Goal: Transaction & Acquisition: Purchase product/service

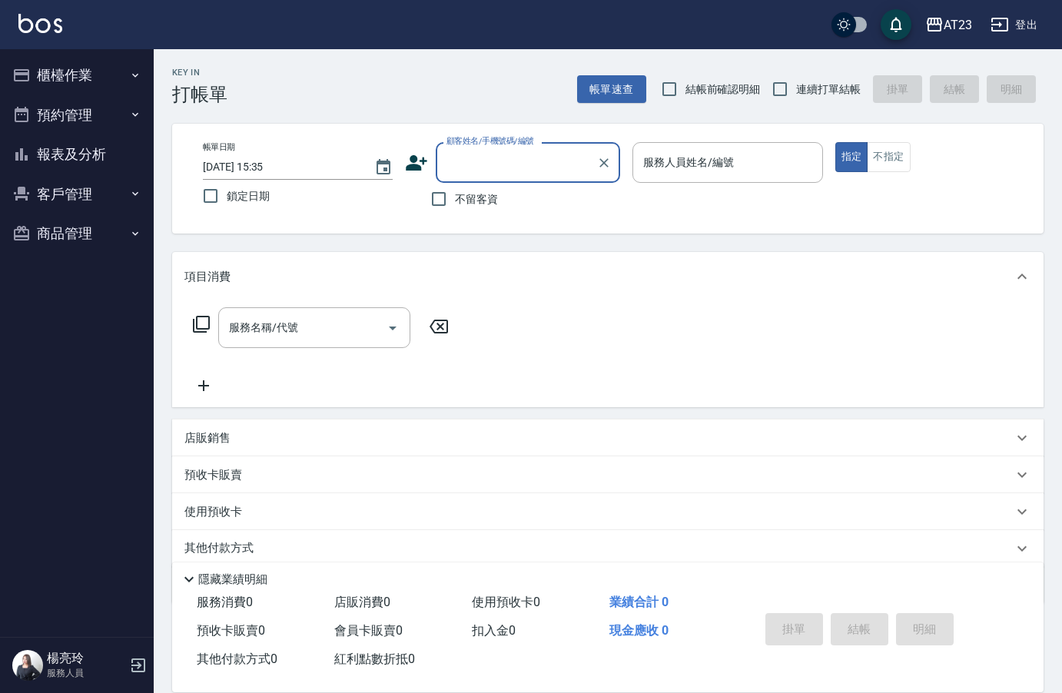
click at [450, 198] on input "不留客資" at bounding box center [439, 199] width 32 height 32
checkbox input "true"
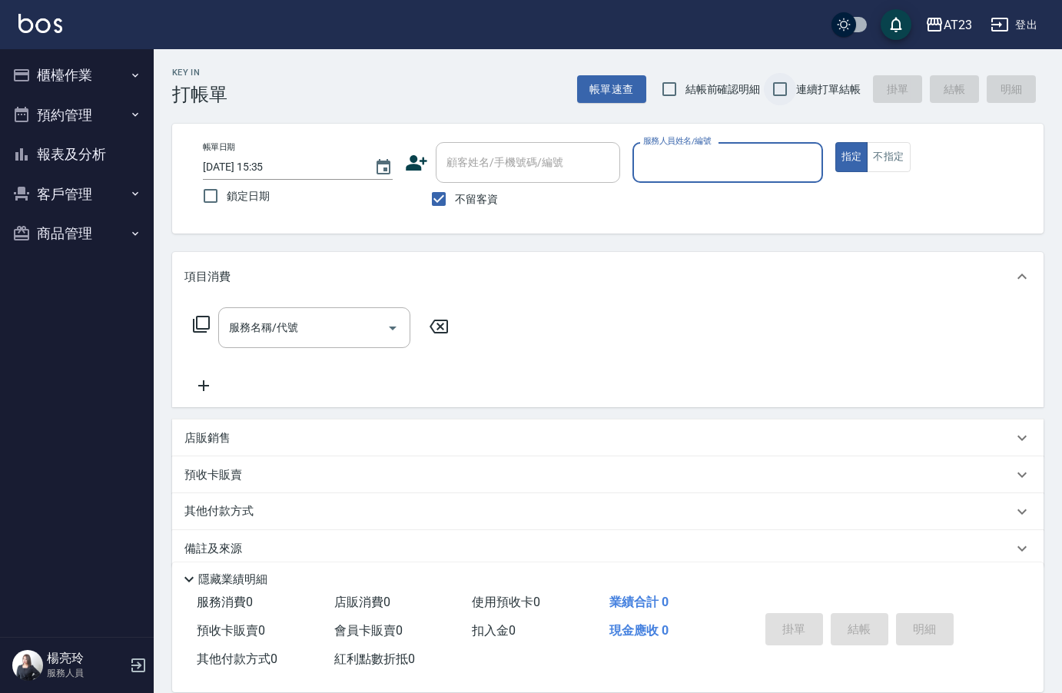
click at [786, 85] on input "連續打單結帳" at bounding box center [780, 89] width 32 height 32
checkbox input "true"
click at [762, 162] on input "服務人員姓名/編號" at bounding box center [728, 162] width 176 height 27
type input "18"
type button "true"
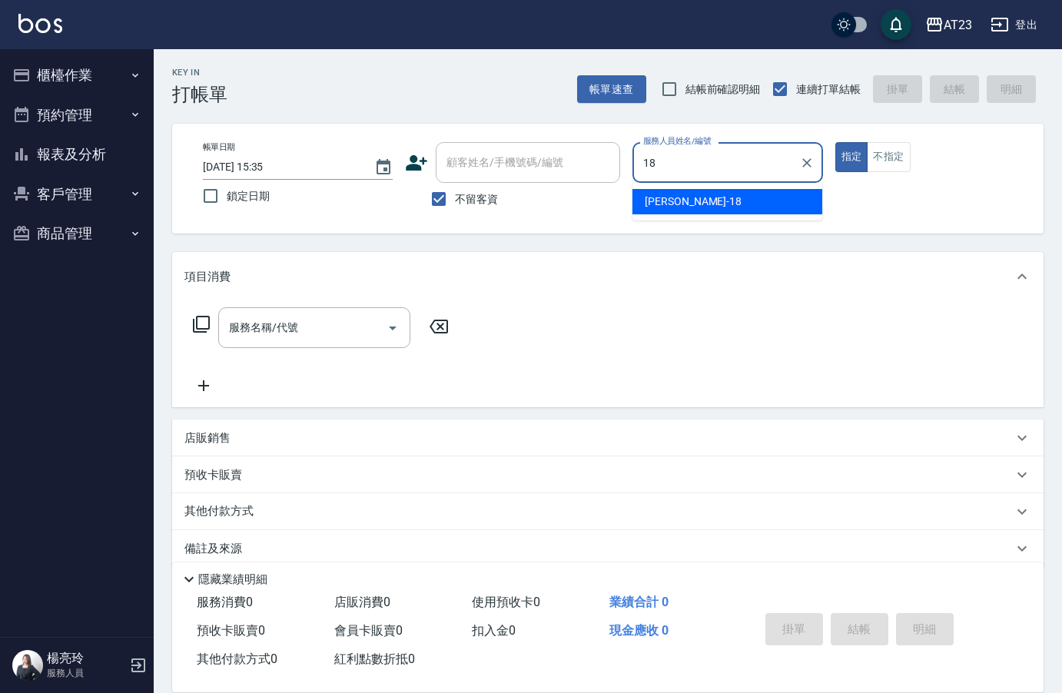
type input "[PERSON_NAME]-18"
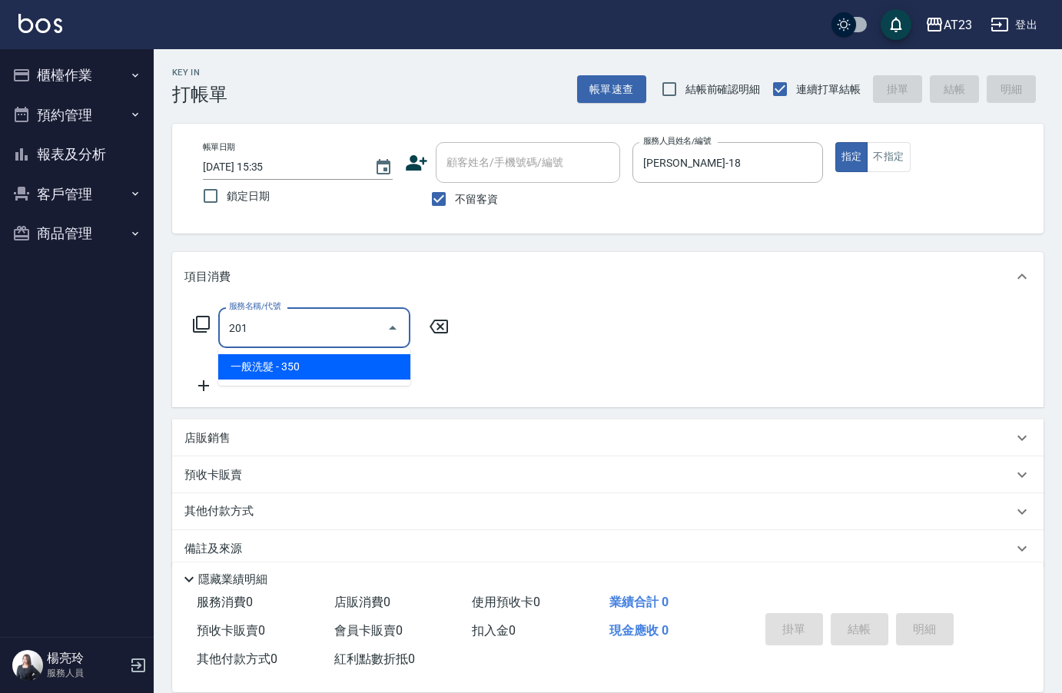
type input "一般洗髮(201)"
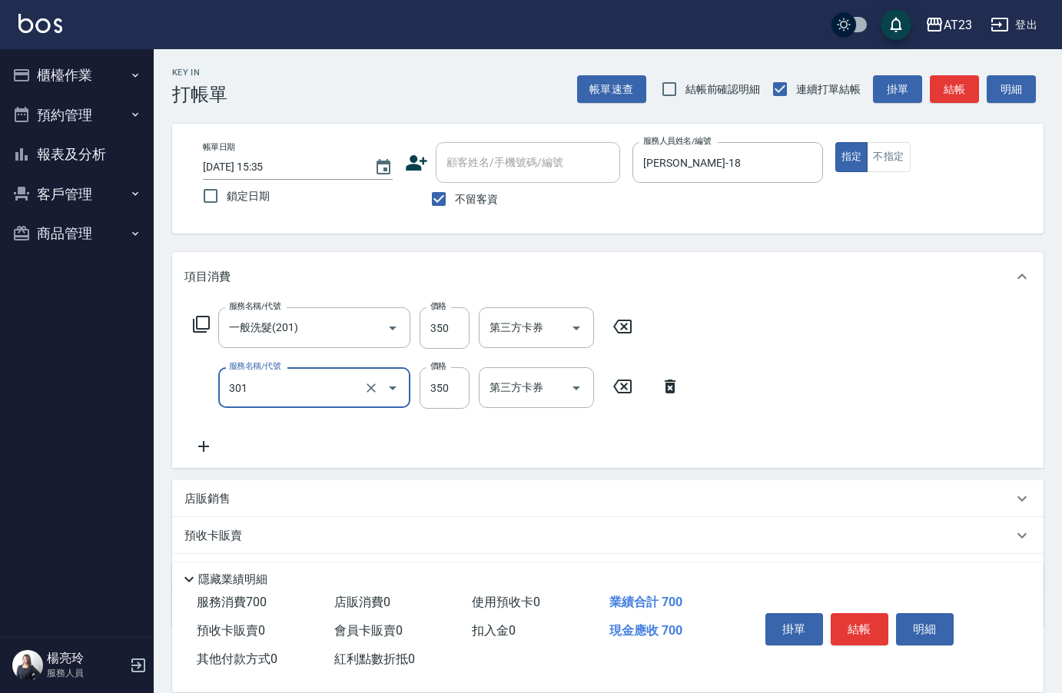
type input "造型剪髮(301)"
type input "550"
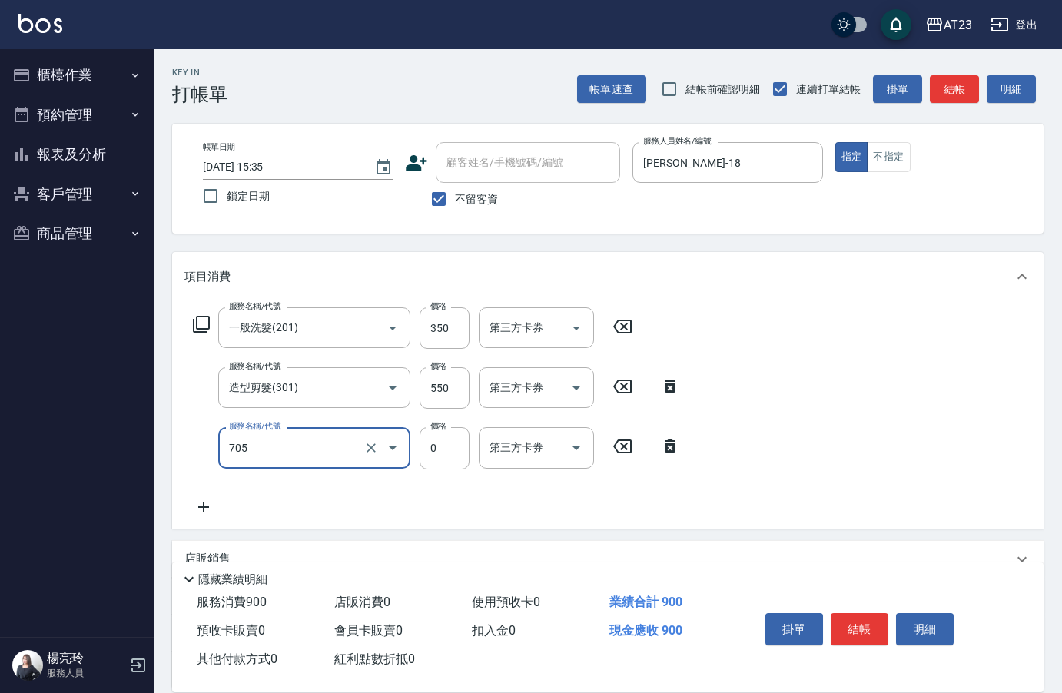
type input "互助50(705)"
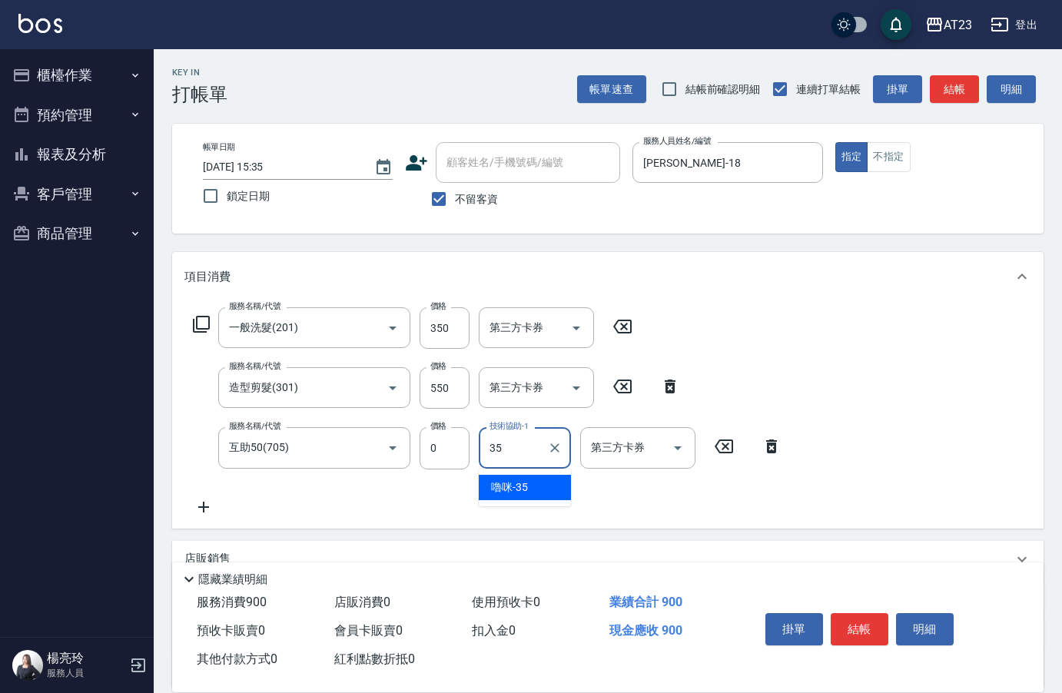
type input "嚕咪-35"
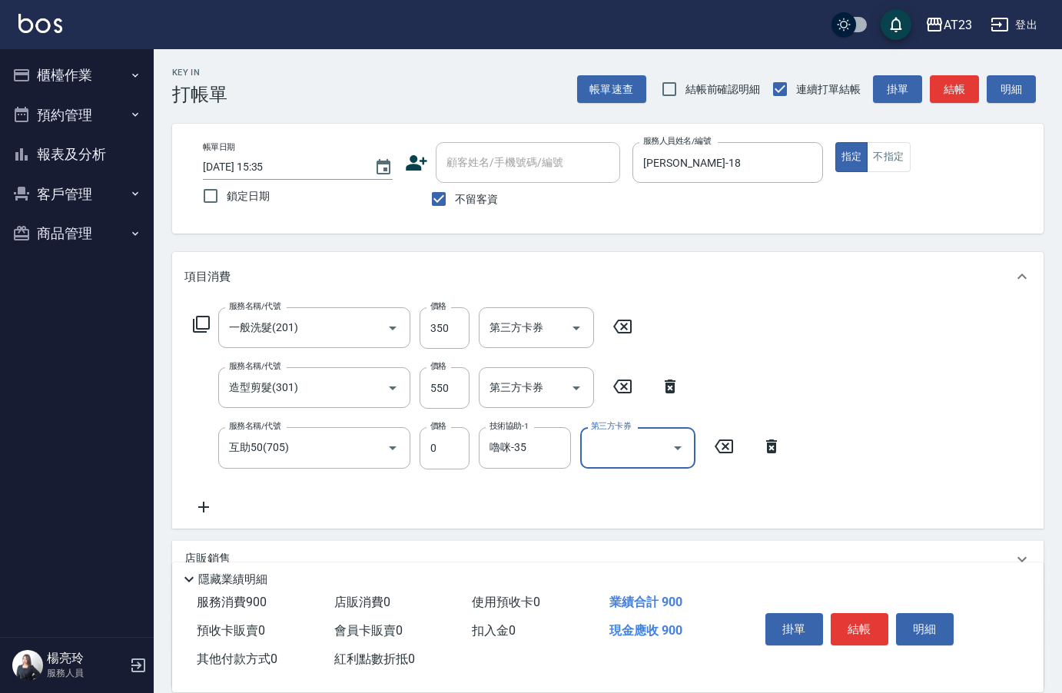
click at [863, 607] on div "掛單 結帳 明細" at bounding box center [860, 631] width 201 height 48
click at [865, 620] on button "結帳" at bounding box center [860, 629] width 58 height 32
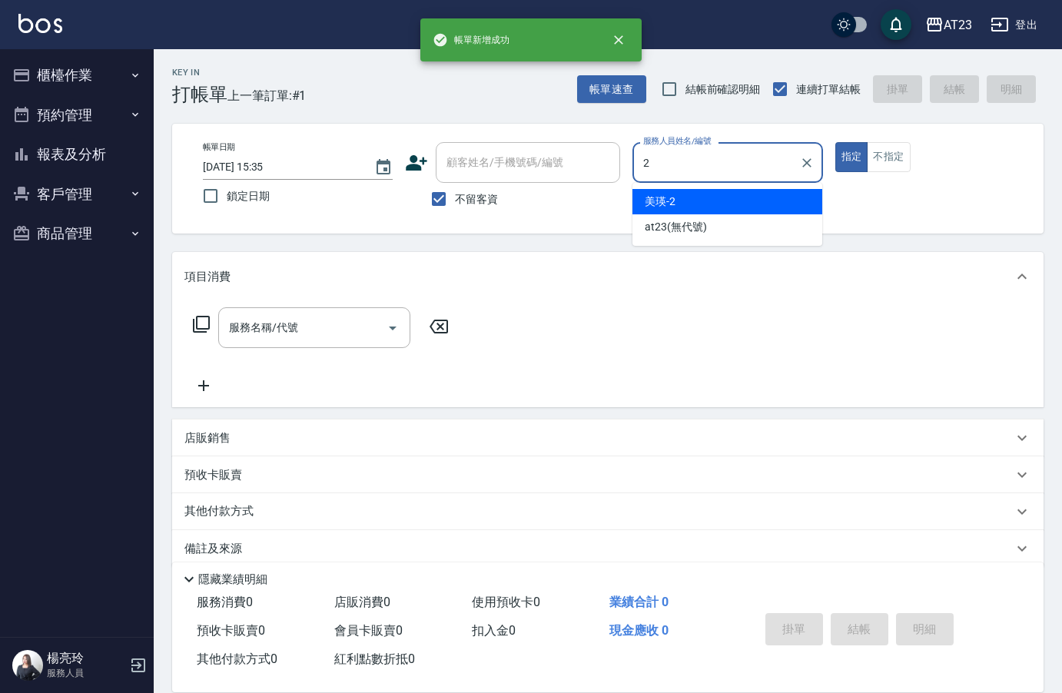
type input "美瑛-2"
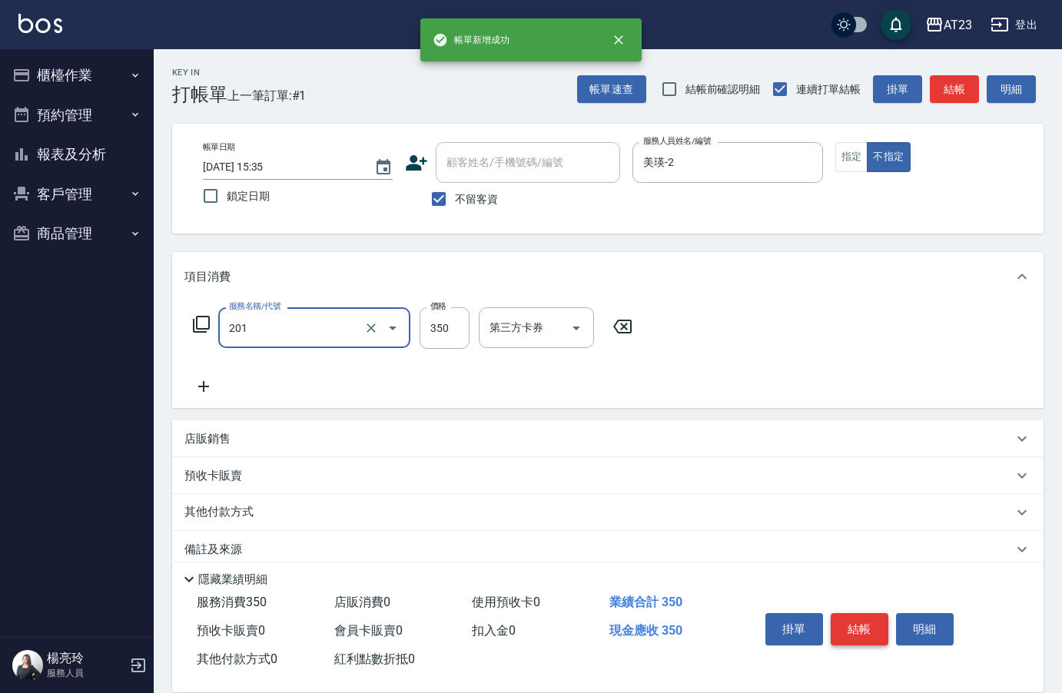
type input "一般洗髮(201)"
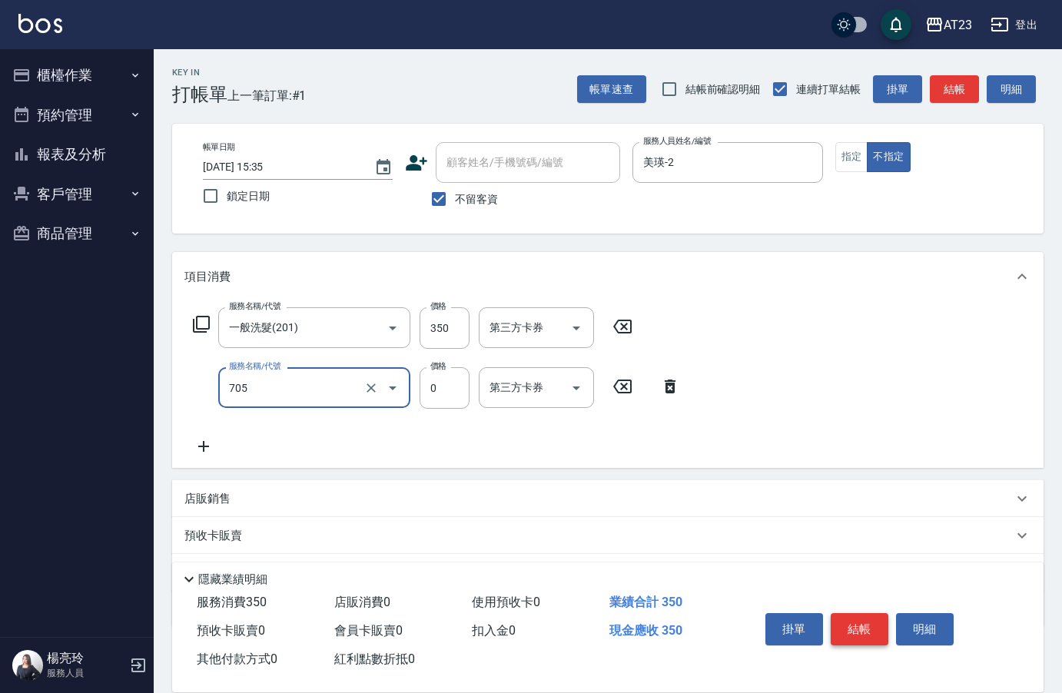
type input "互助50(705)"
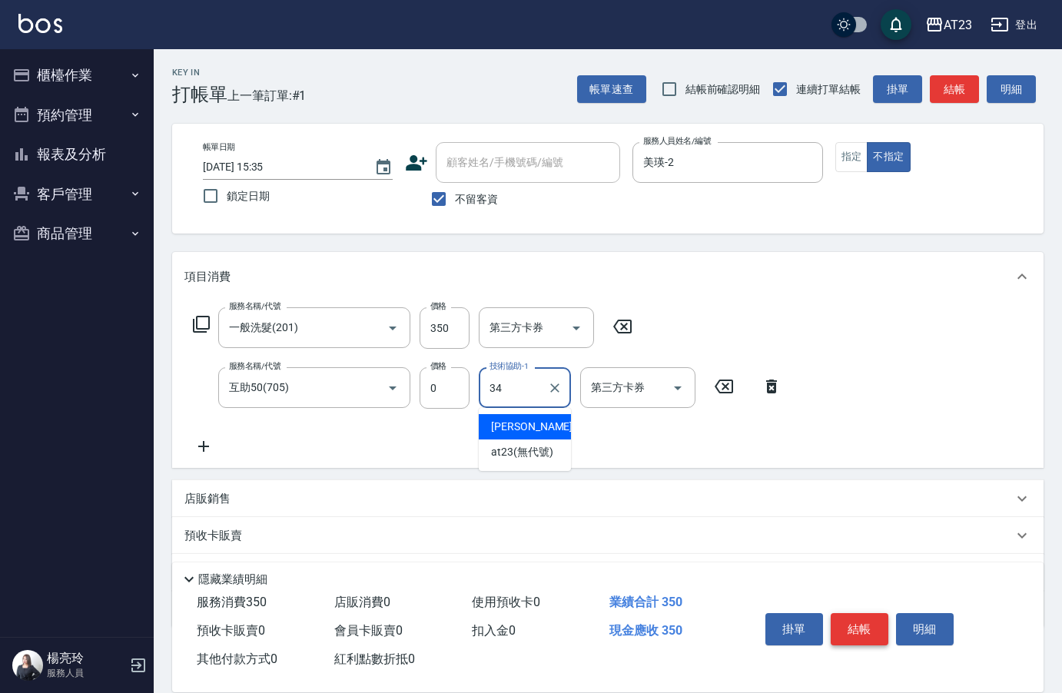
type input "Amy-34"
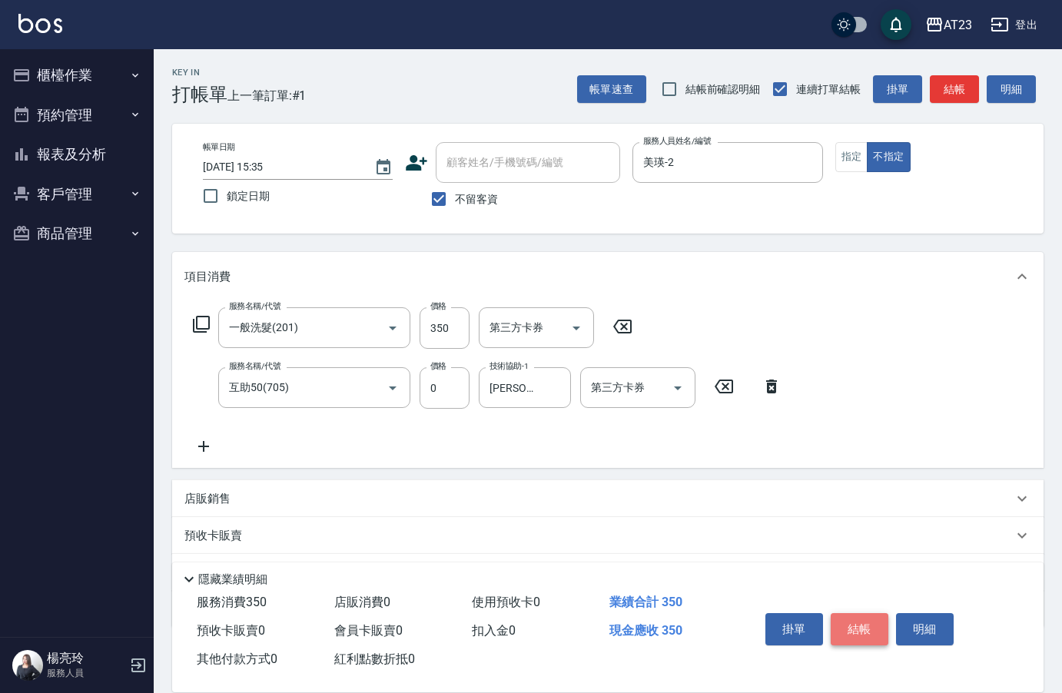
click at [865, 620] on button "結帳" at bounding box center [860, 629] width 58 height 32
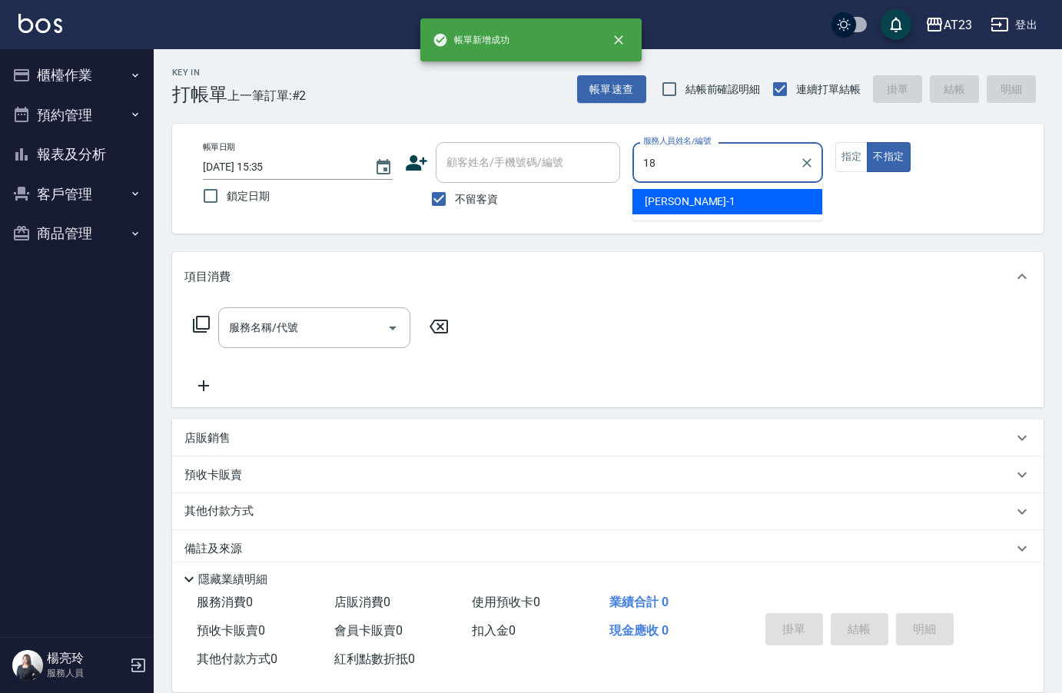
type input "小嫺-18"
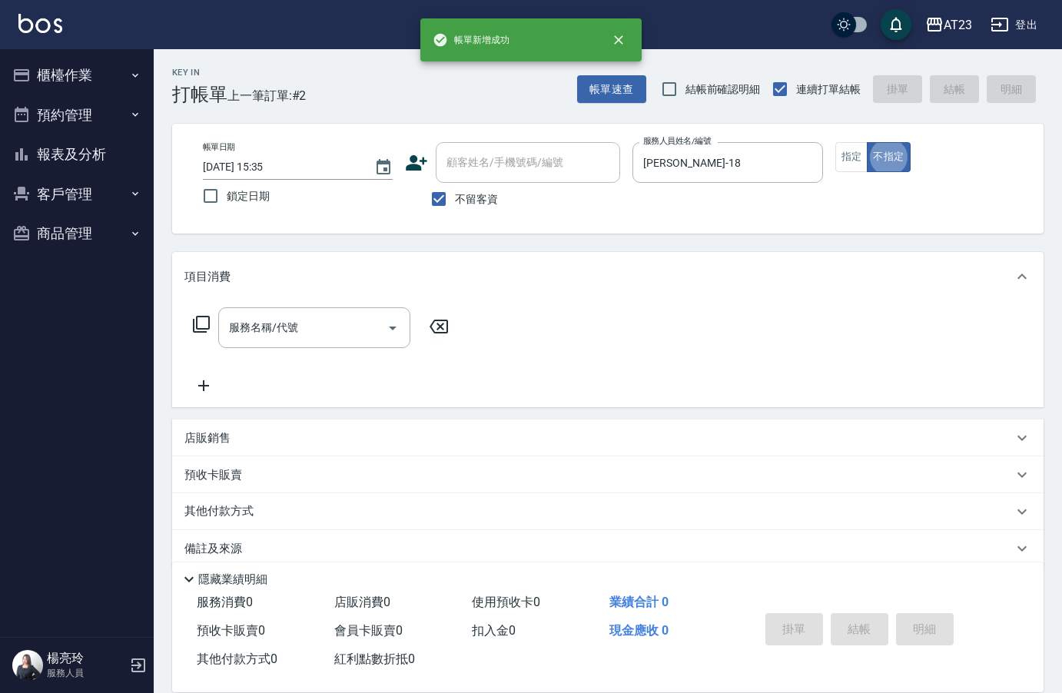
type button "false"
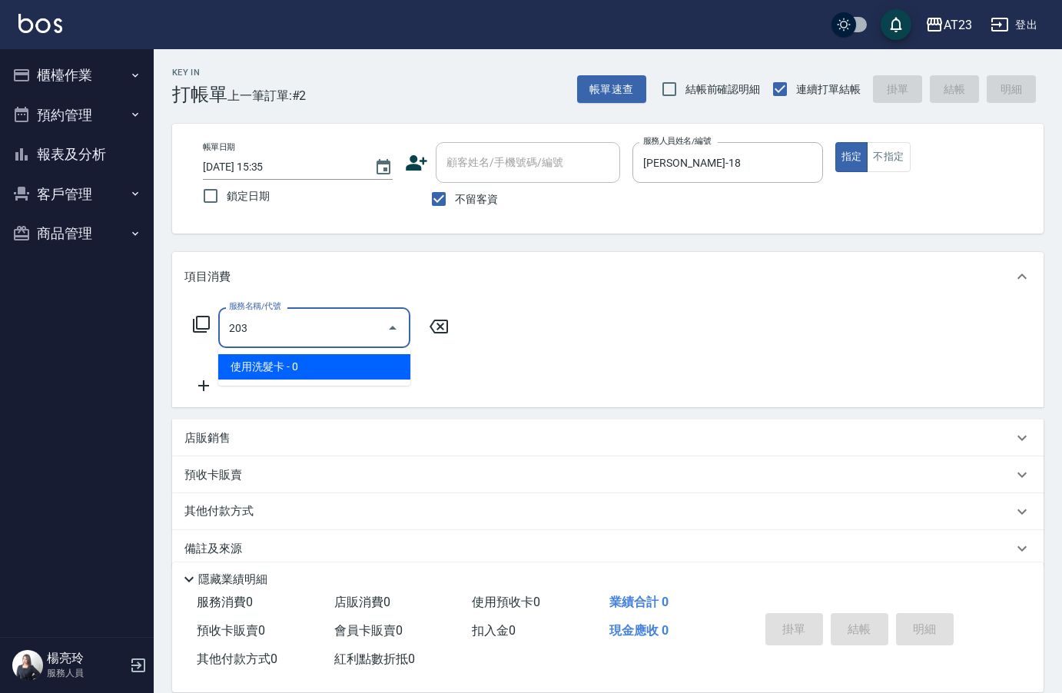
type input "使用洗髮卡(203)"
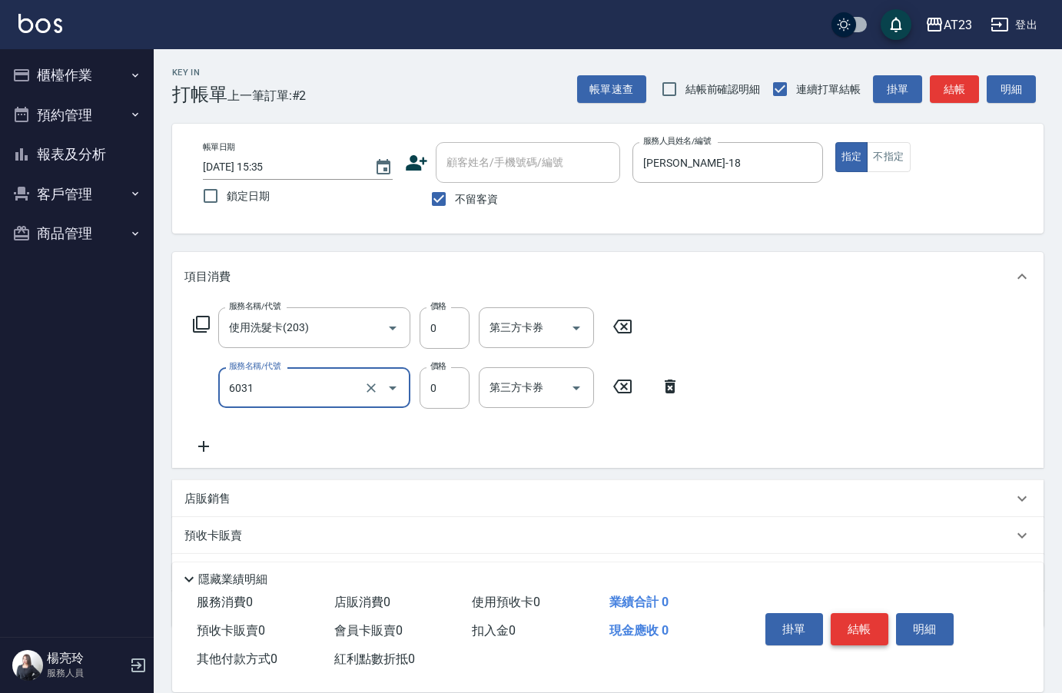
type input "P+卡(6031)"
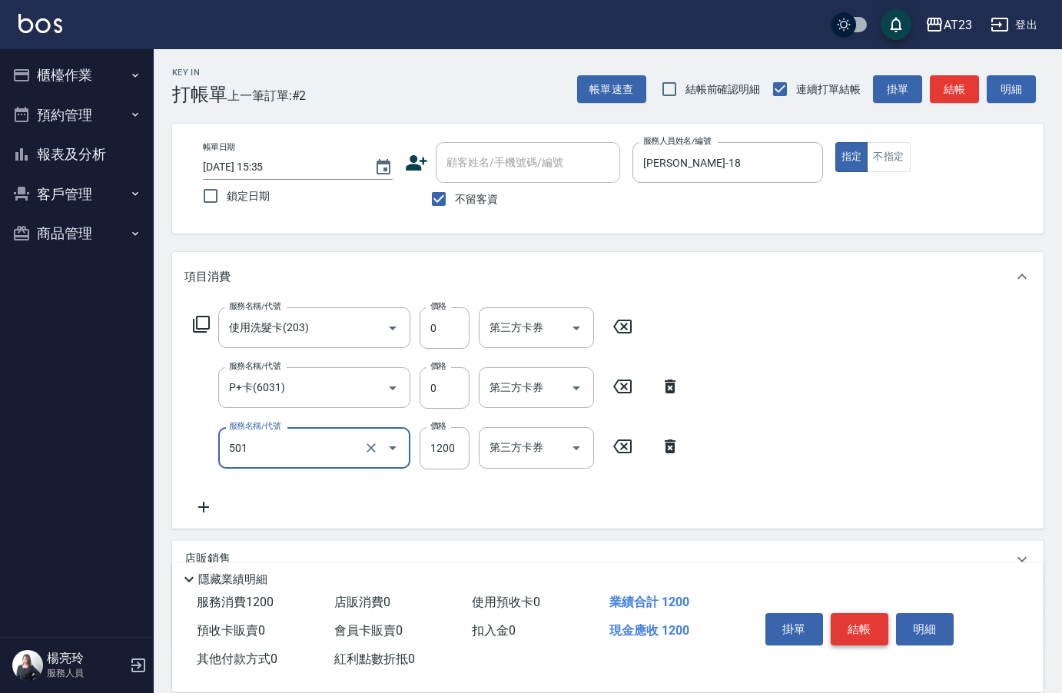
type input "染髮(501)"
type input "990"
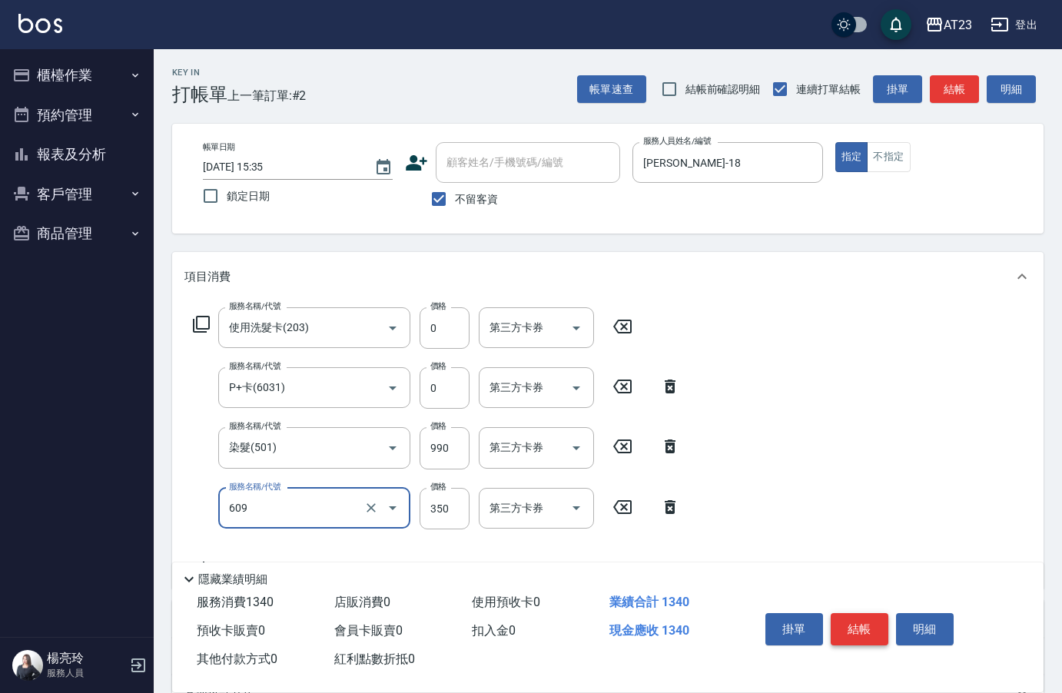
type input "頭皮隔離(609)"
type input "互助110(711)"
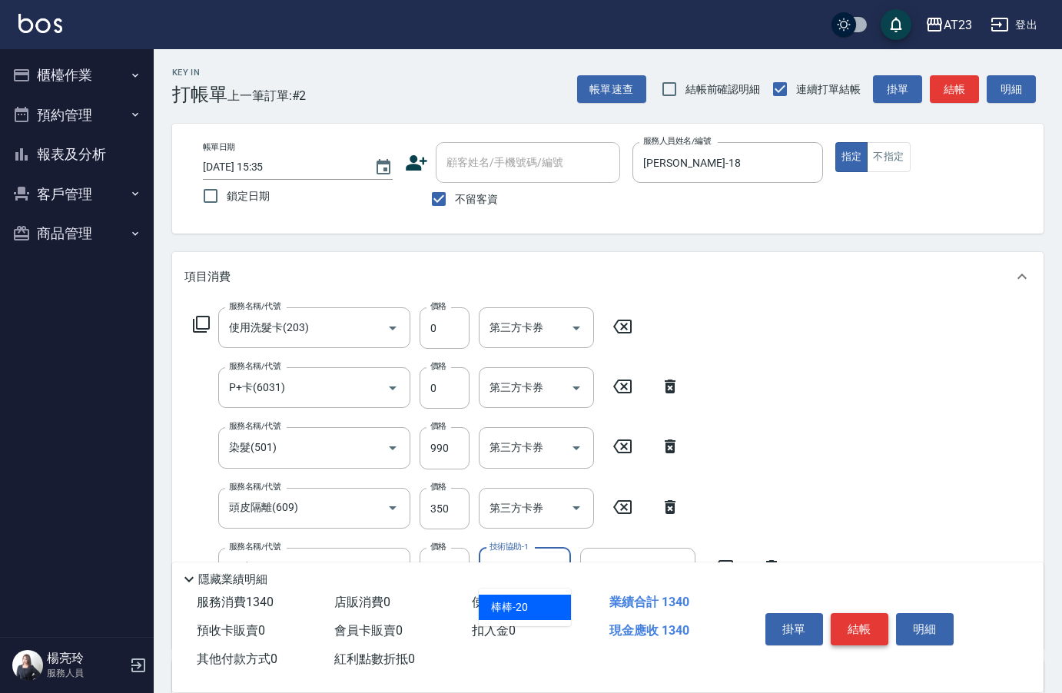
type input "棒棒-20"
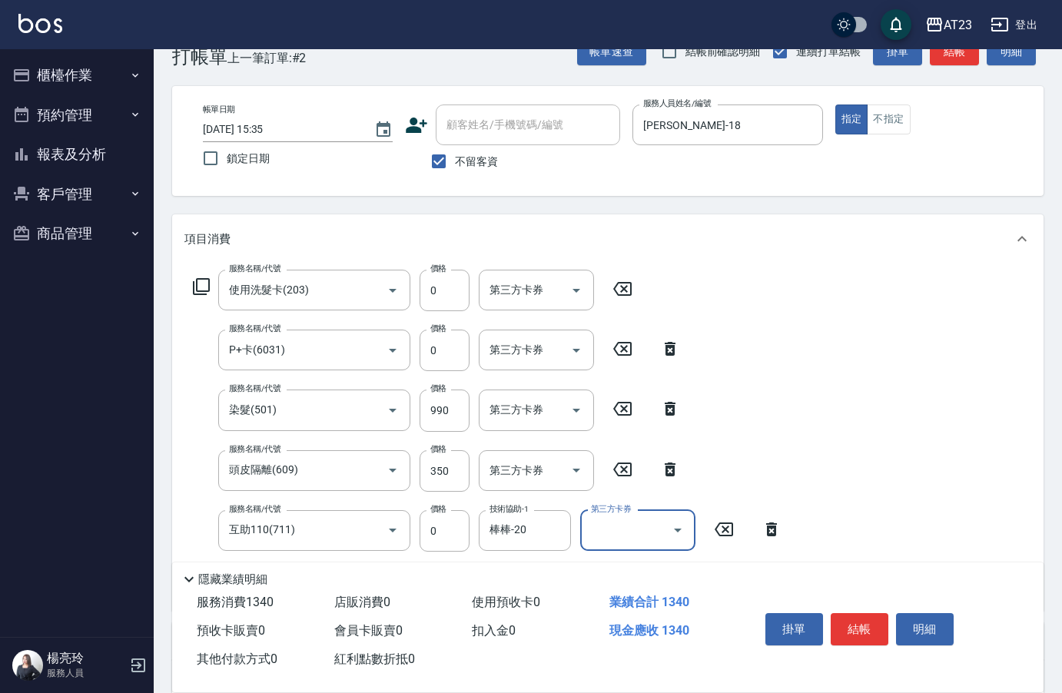
scroll to position [263, 0]
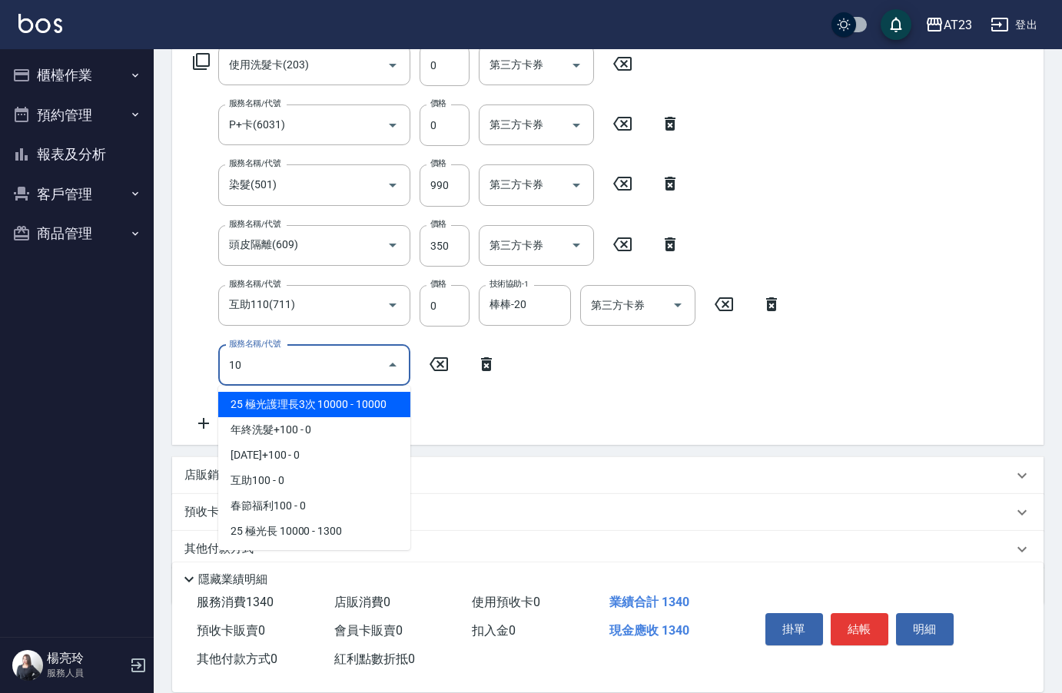
type input "1"
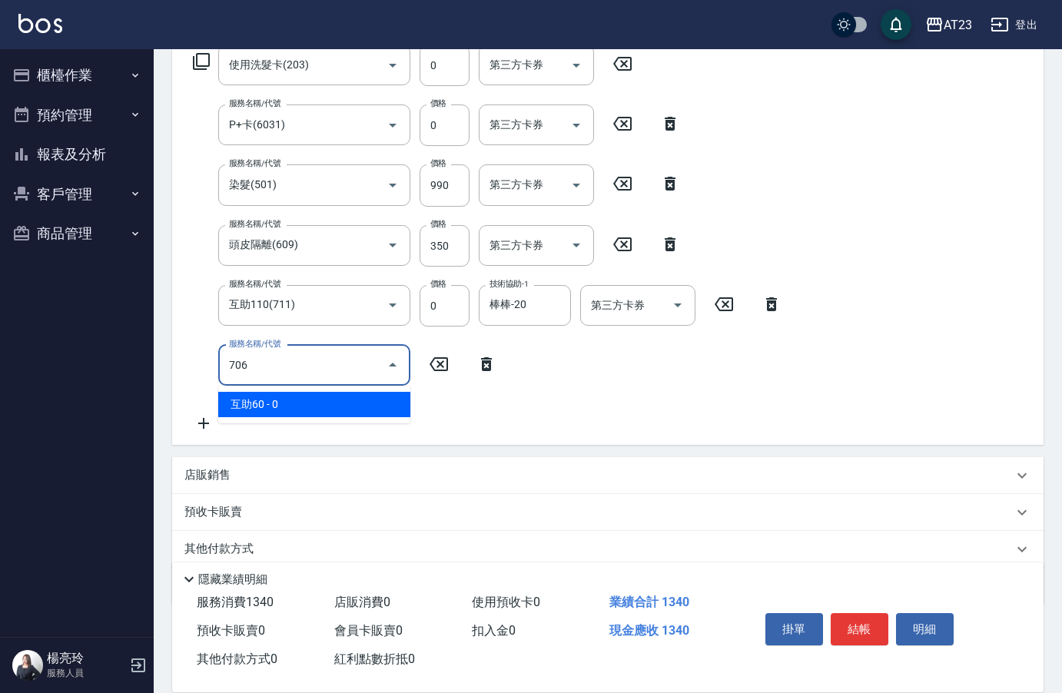
type input "互助60(706)"
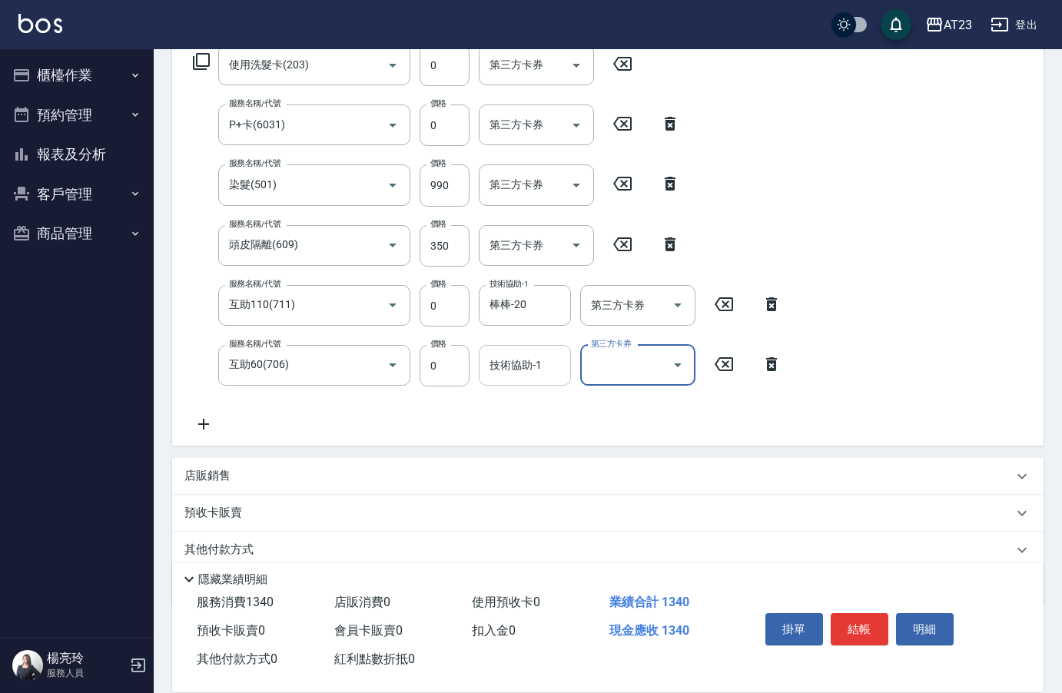
click at [518, 367] on div "技術協助-1 技術協助-1" at bounding box center [525, 365] width 92 height 41
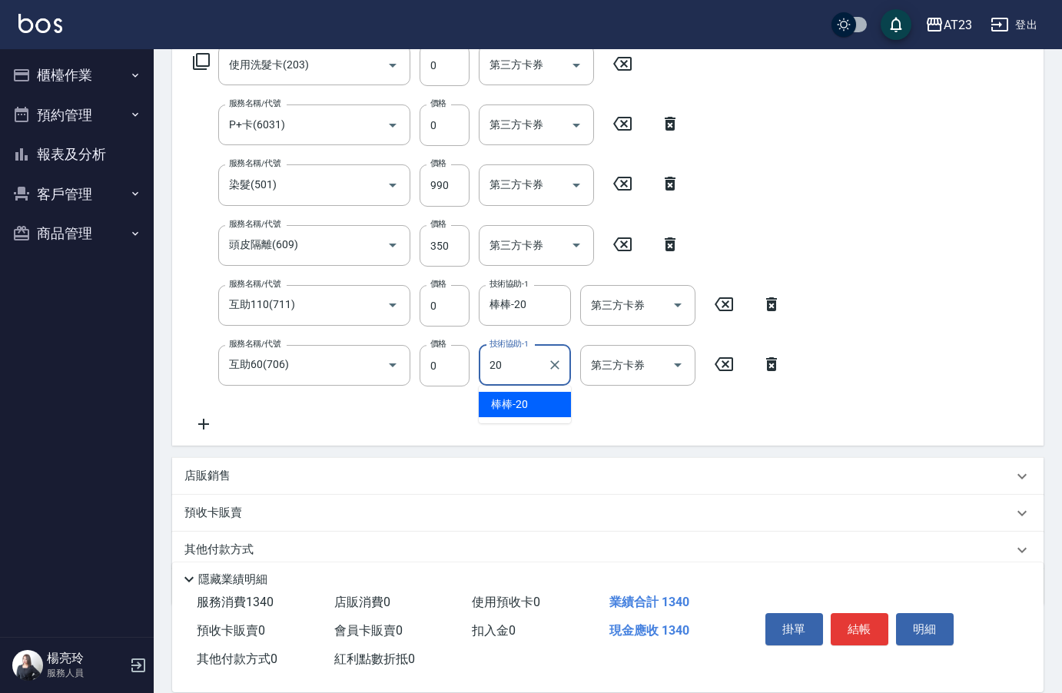
type input "棒棒-20"
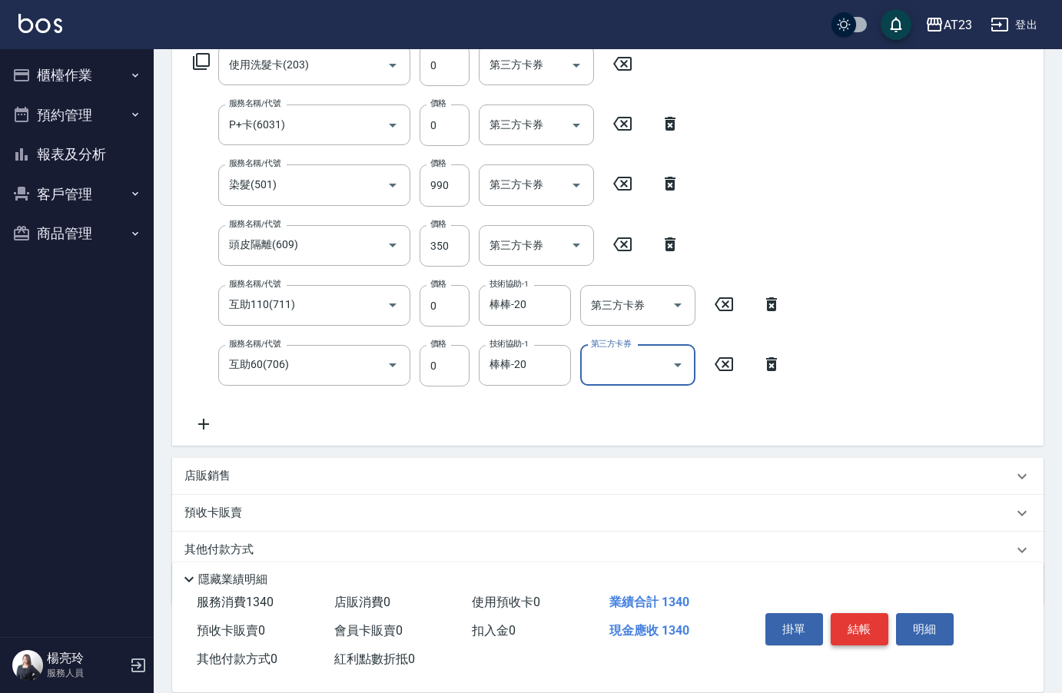
click at [848, 631] on button "結帳" at bounding box center [860, 629] width 58 height 32
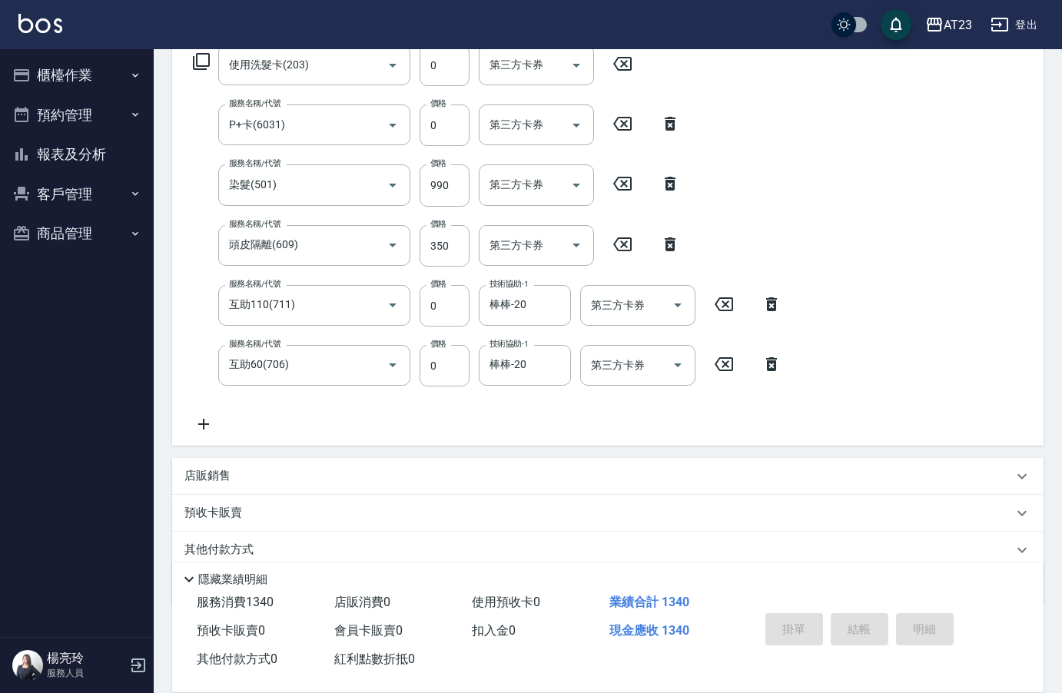
type input "2025/09/11 15:36"
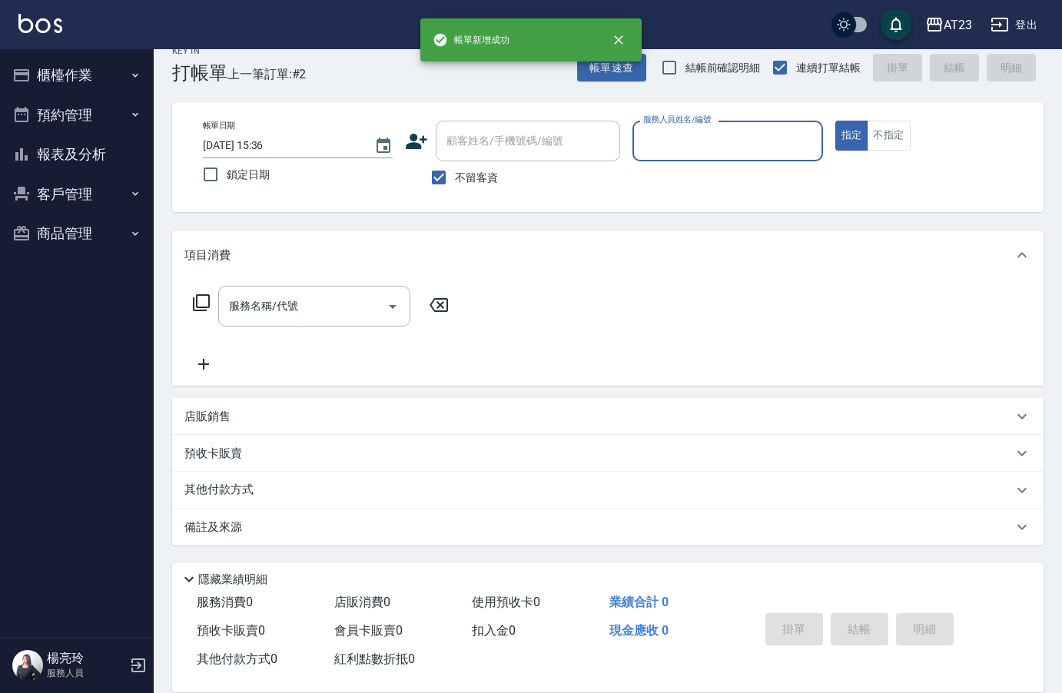
scroll to position [22, 0]
type input "Joann-6"
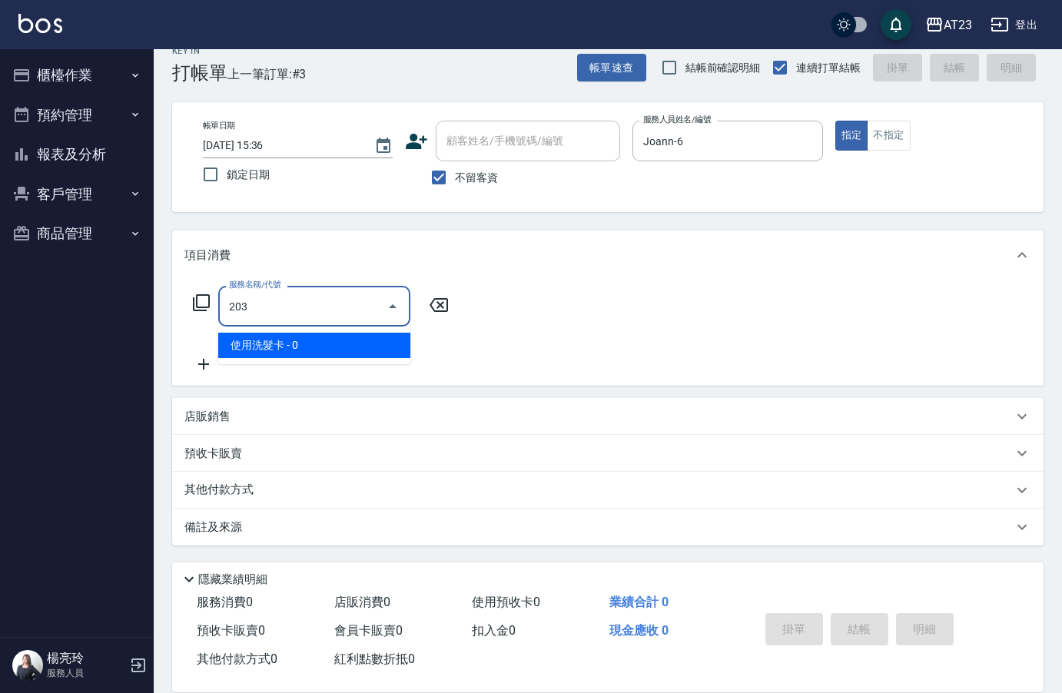
type input "使用洗髮卡(203)"
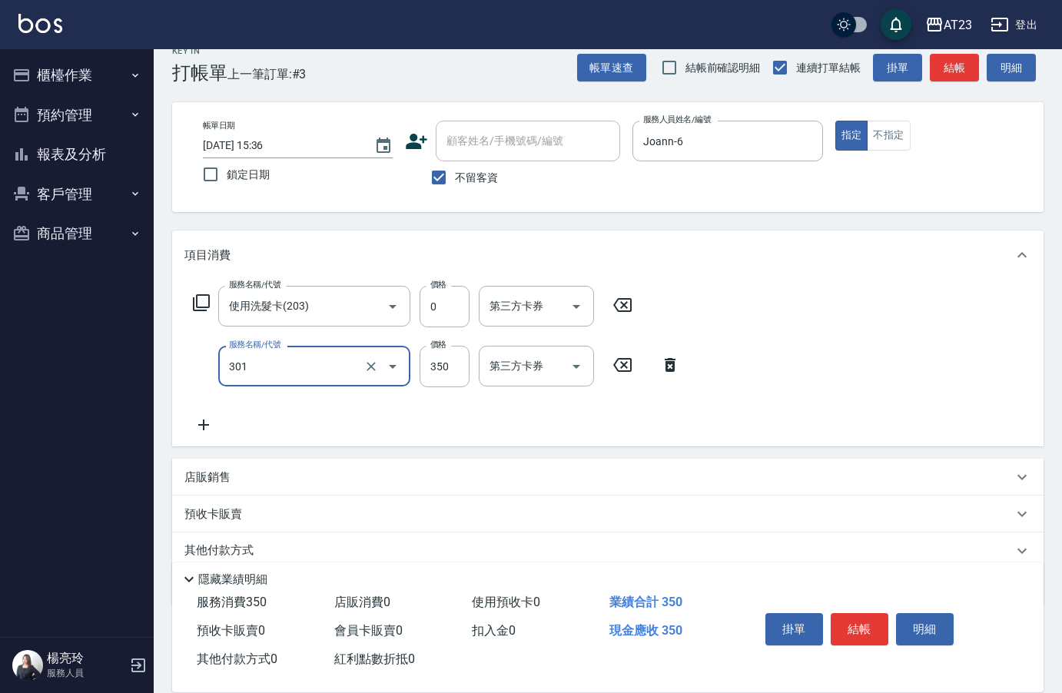
type input "造型剪髮(301)"
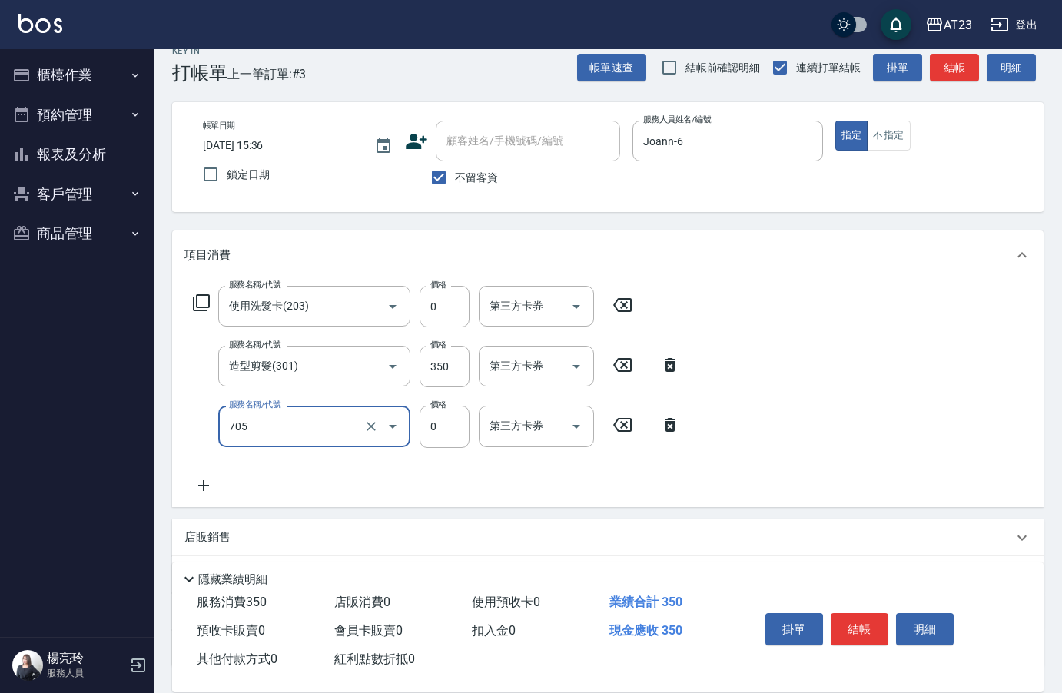
type input "互助50(705)"
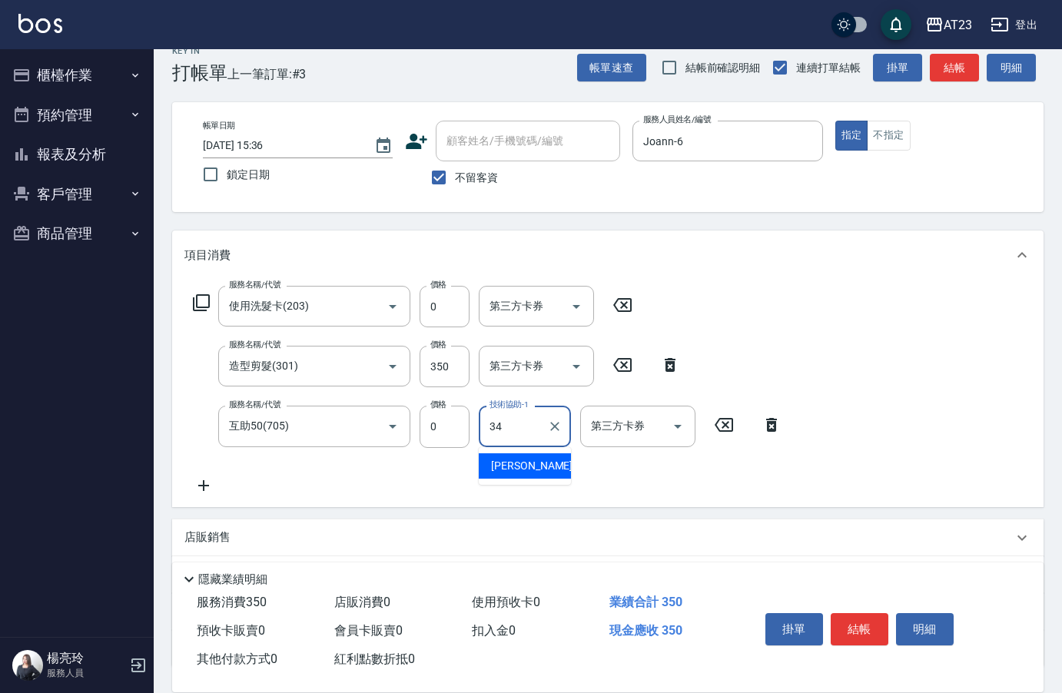
type input "Amy-34"
click at [846, 624] on button "結帳" at bounding box center [860, 629] width 58 height 32
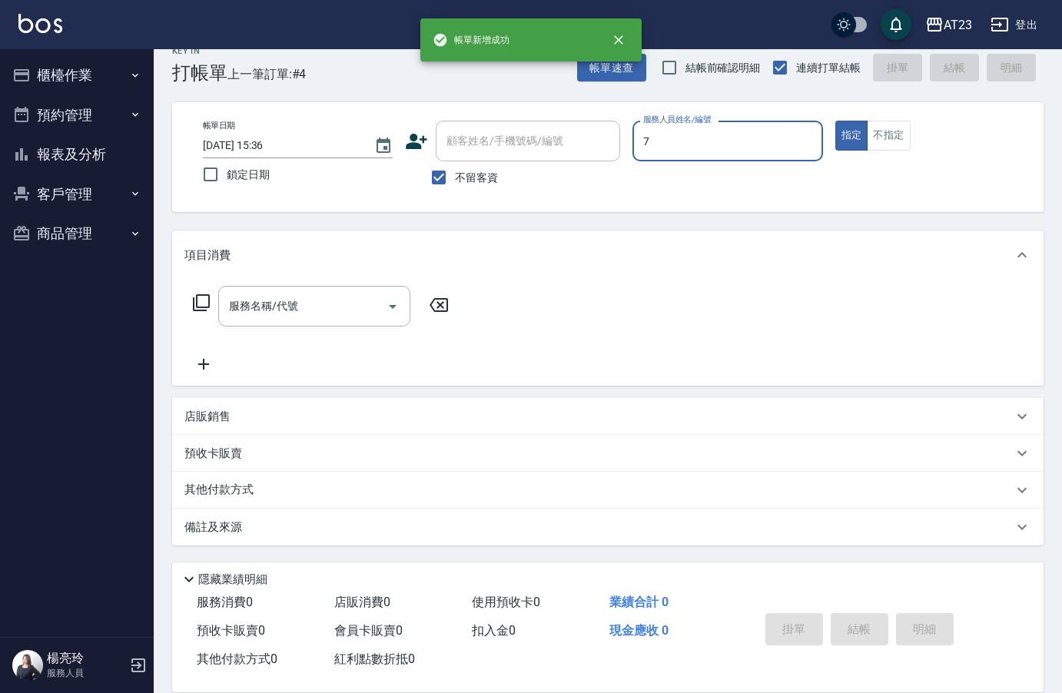
type input "Mandy-7"
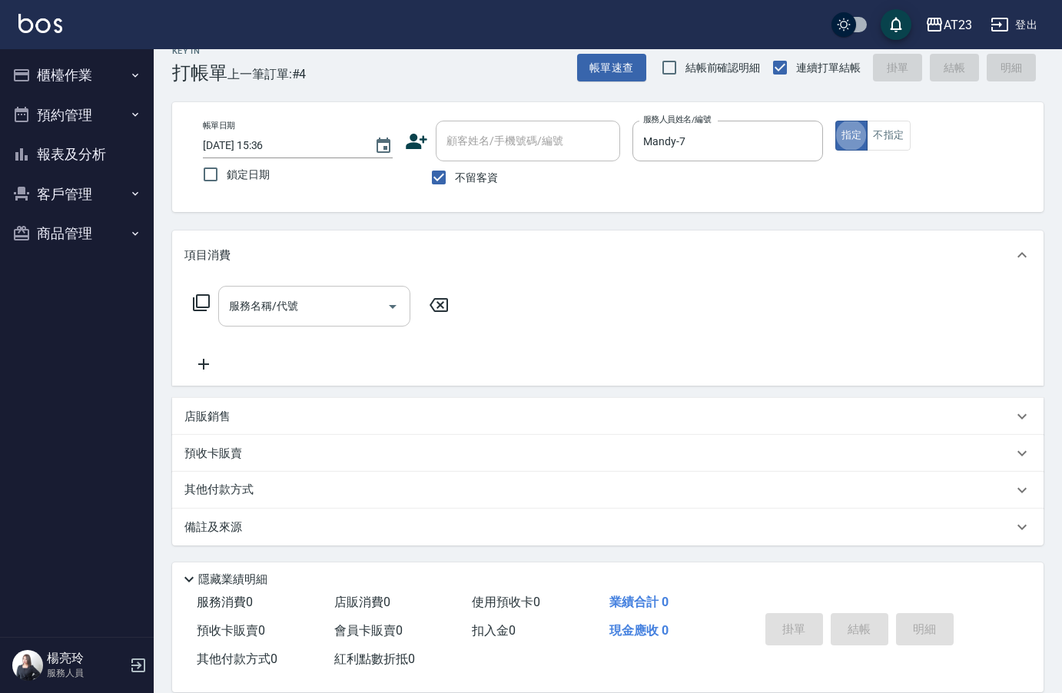
click at [311, 301] on input "服務名稱/代號" at bounding box center [302, 306] width 155 height 27
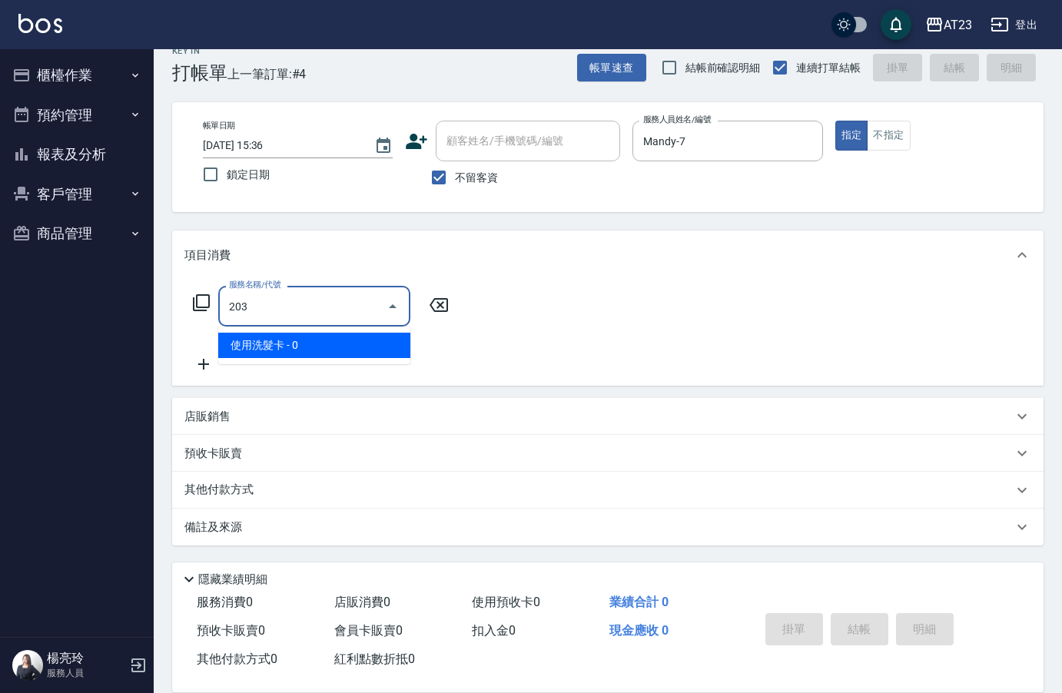
type input "使用洗髮卡(203)"
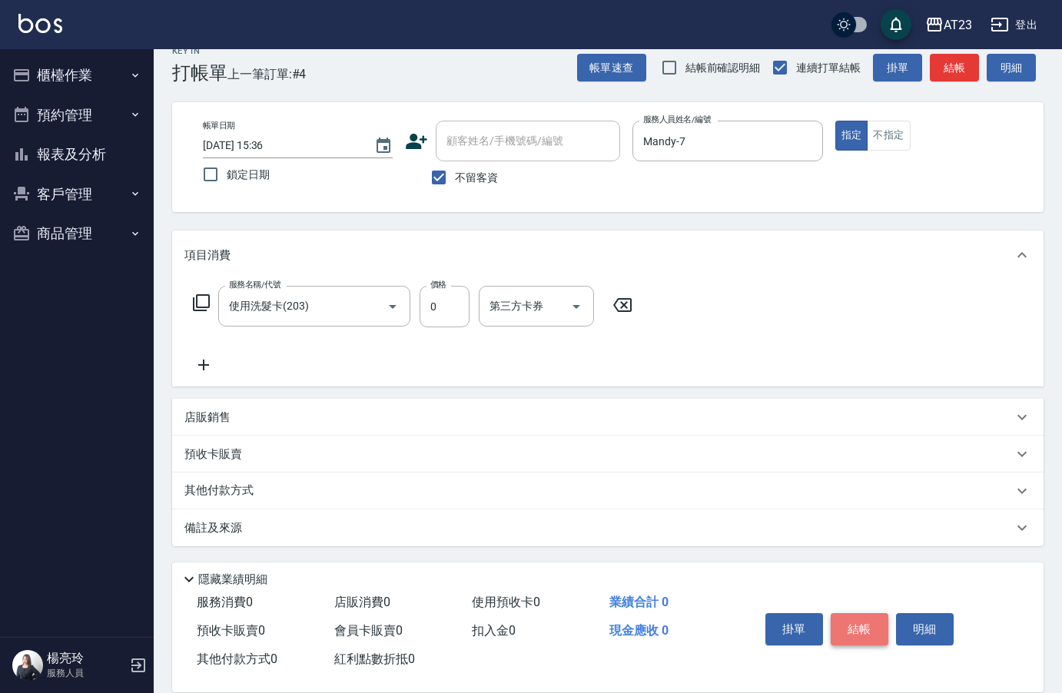
click at [870, 626] on button "結帳" at bounding box center [860, 629] width 58 height 32
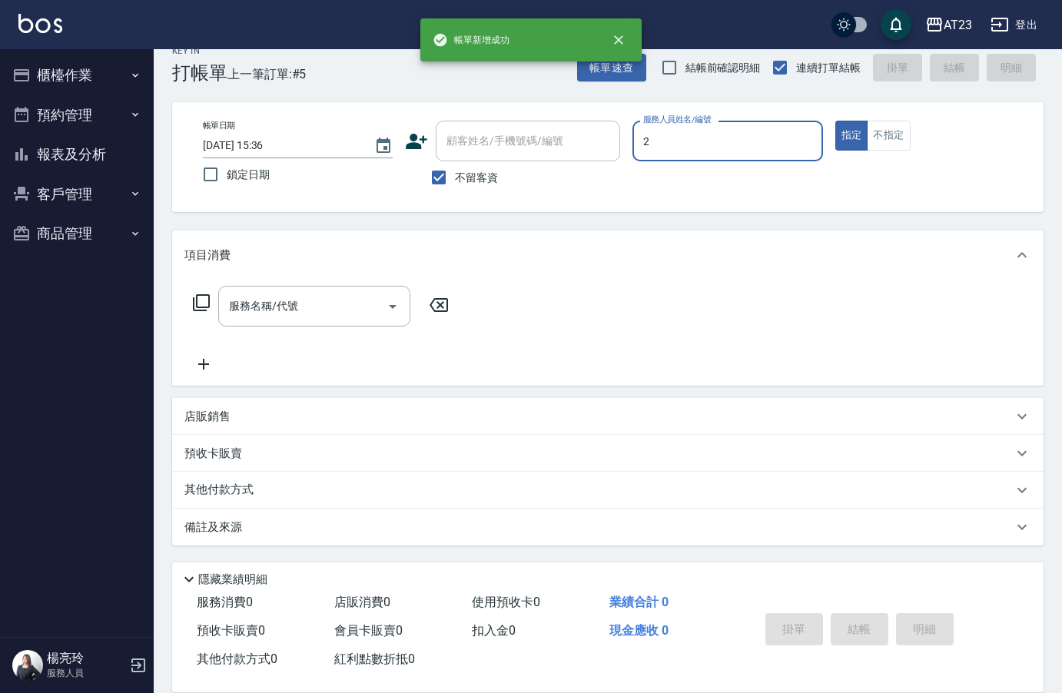
type input "美瑛-2"
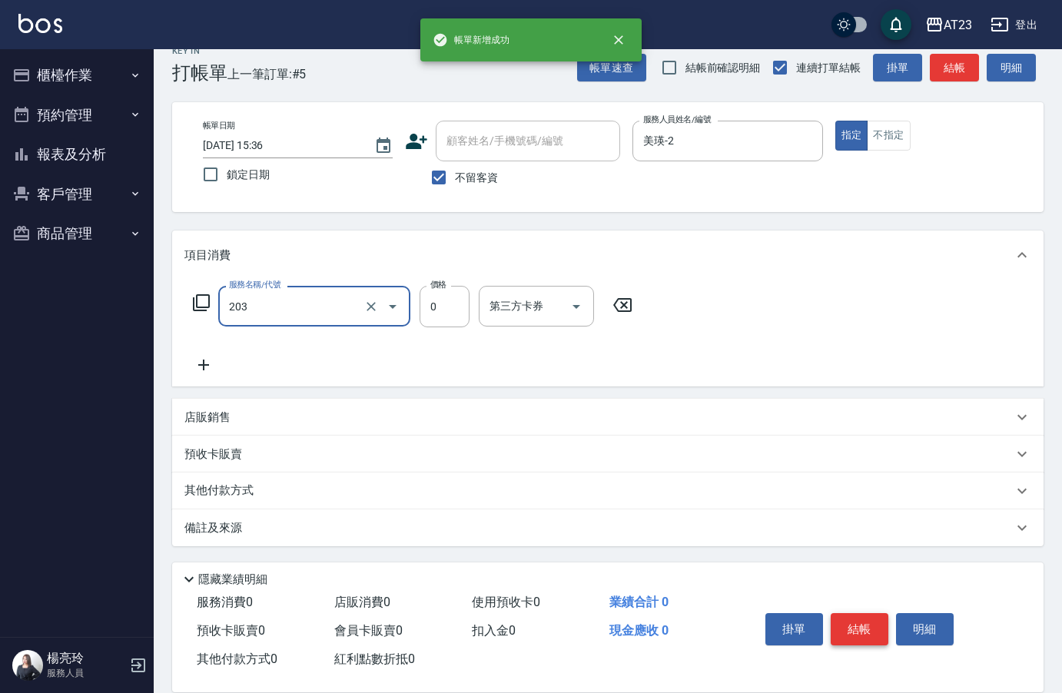
type input "使用洗髮卡(203)"
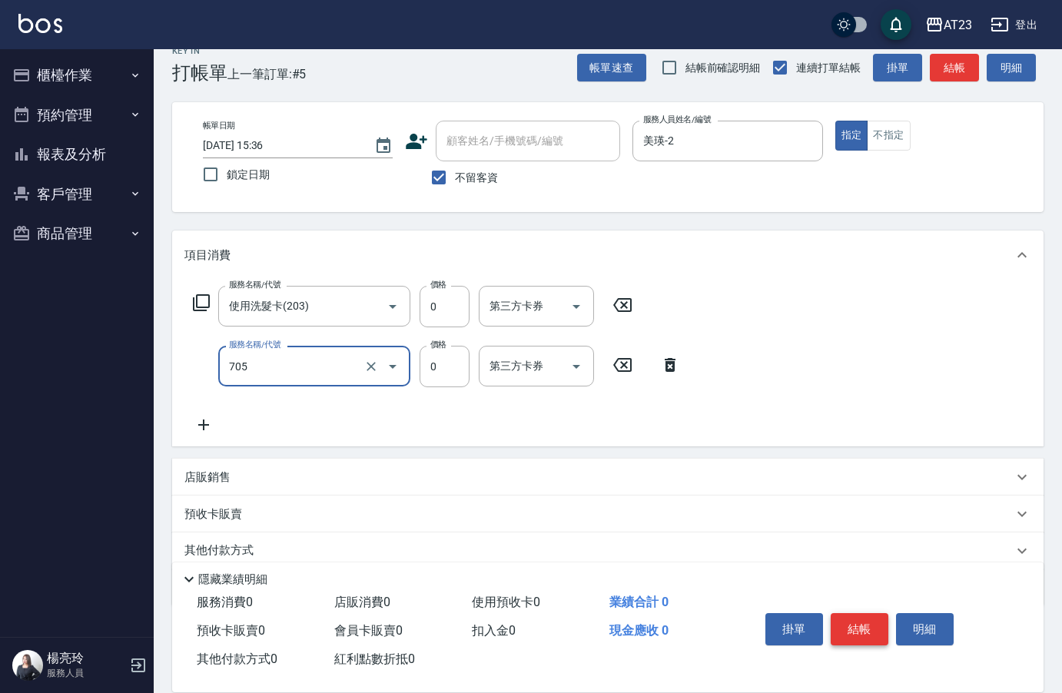
type input "互助50(705)"
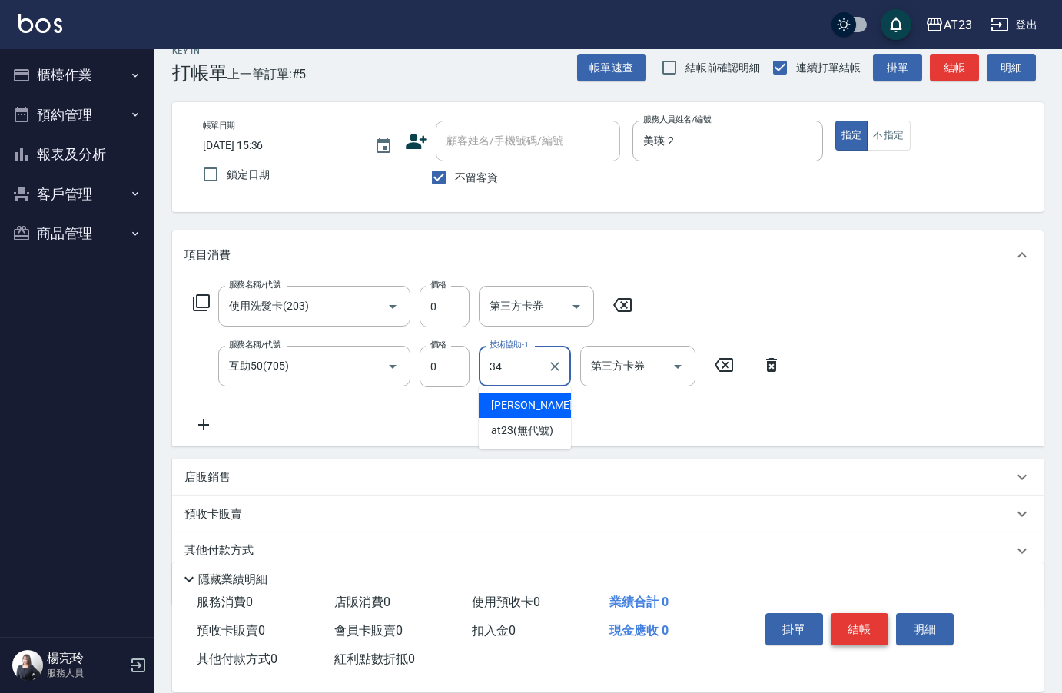
type input "Amy-34"
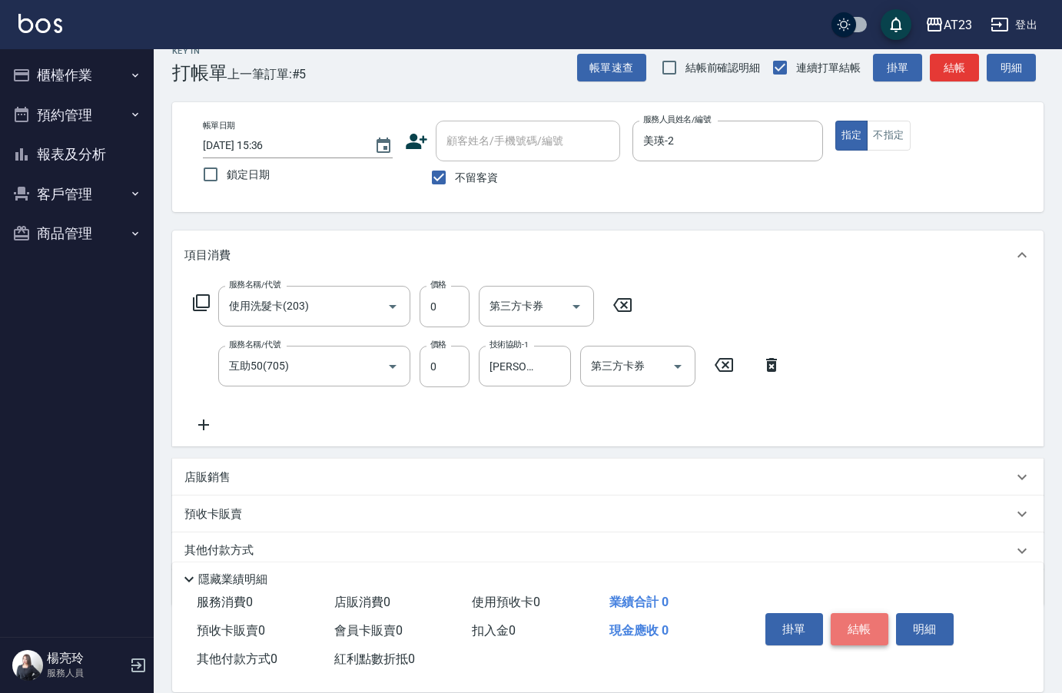
click at [870, 626] on button "結帳" at bounding box center [860, 629] width 58 height 32
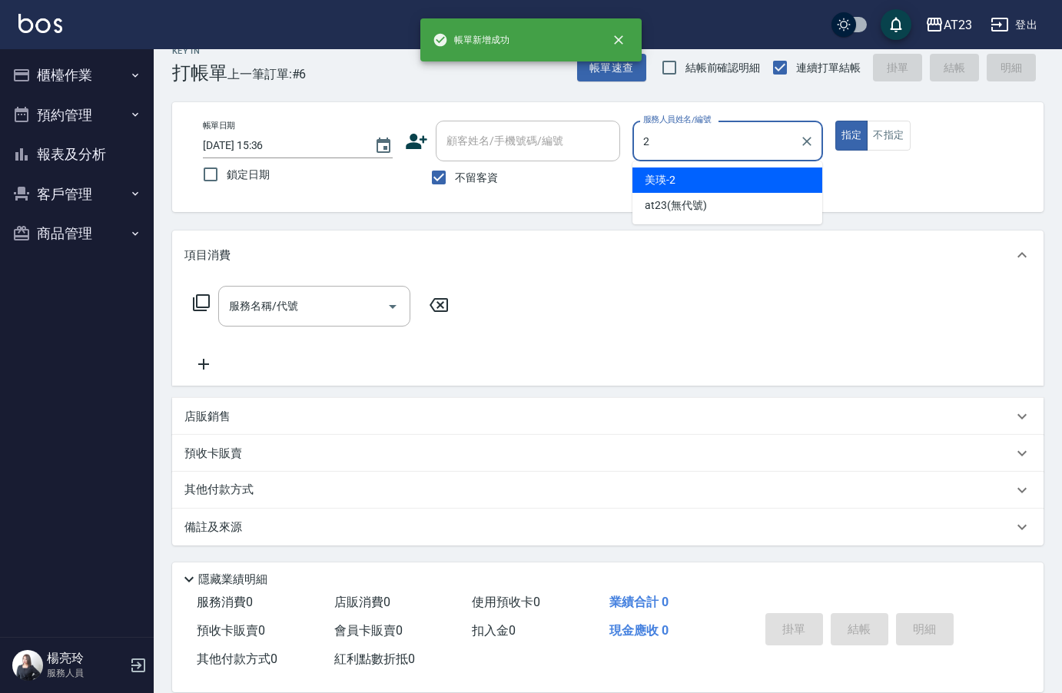
type input "美瑛-2"
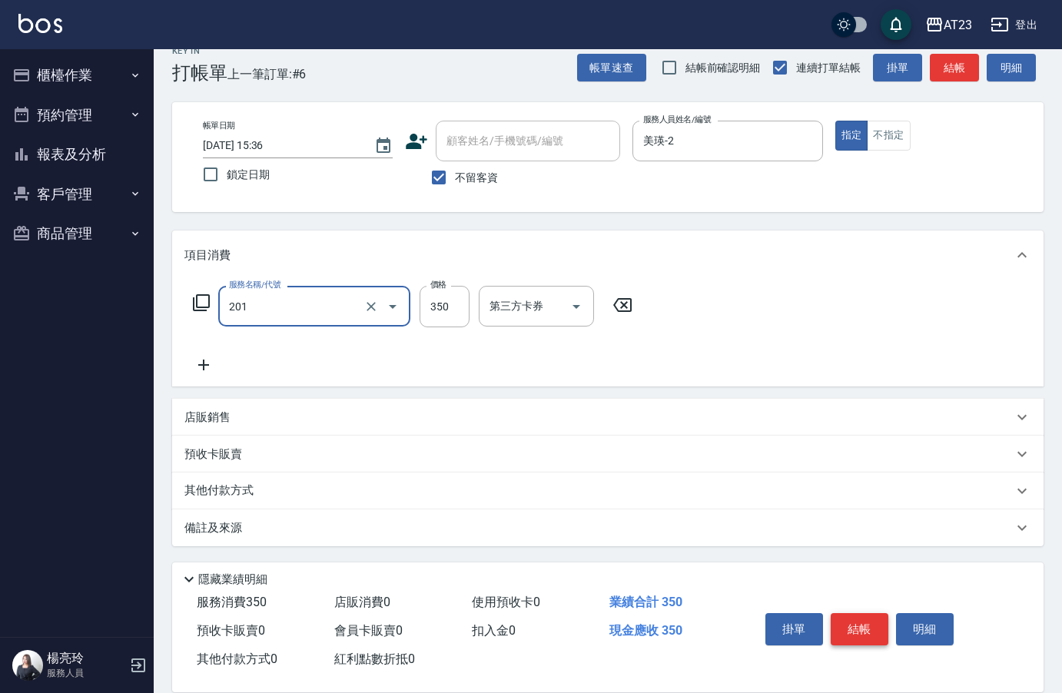
type input "一般洗髮(201)"
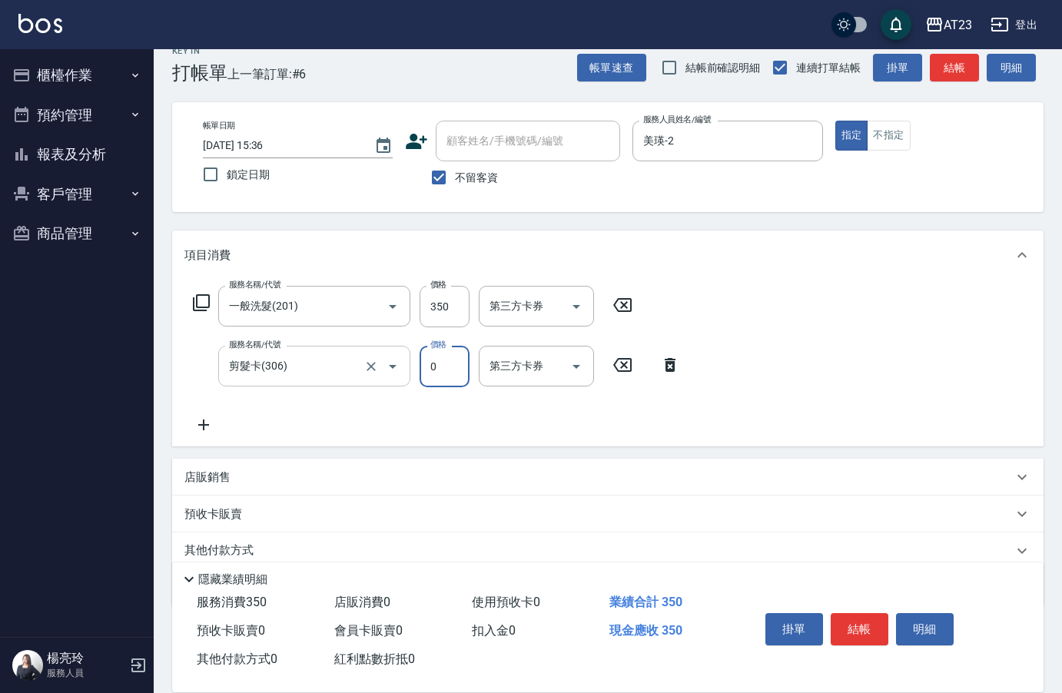
click at [299, 364] on input "剪髮卡(306)" at bounding box center [292, 366] width 135 height 27
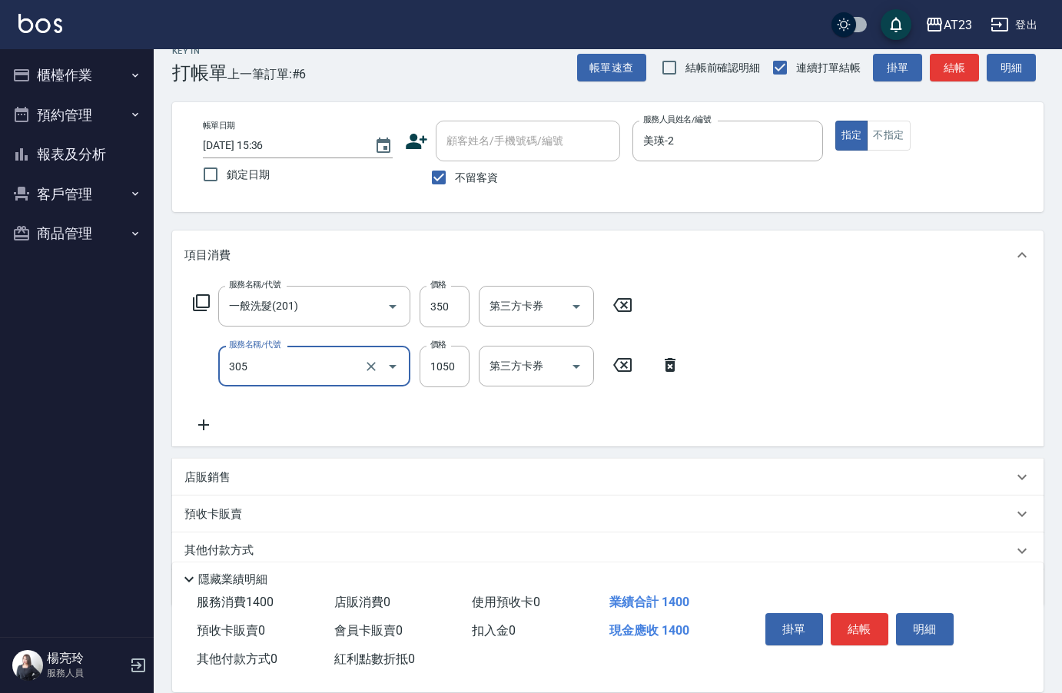
type input "成人剪髮卡(305)"
type input "1600"
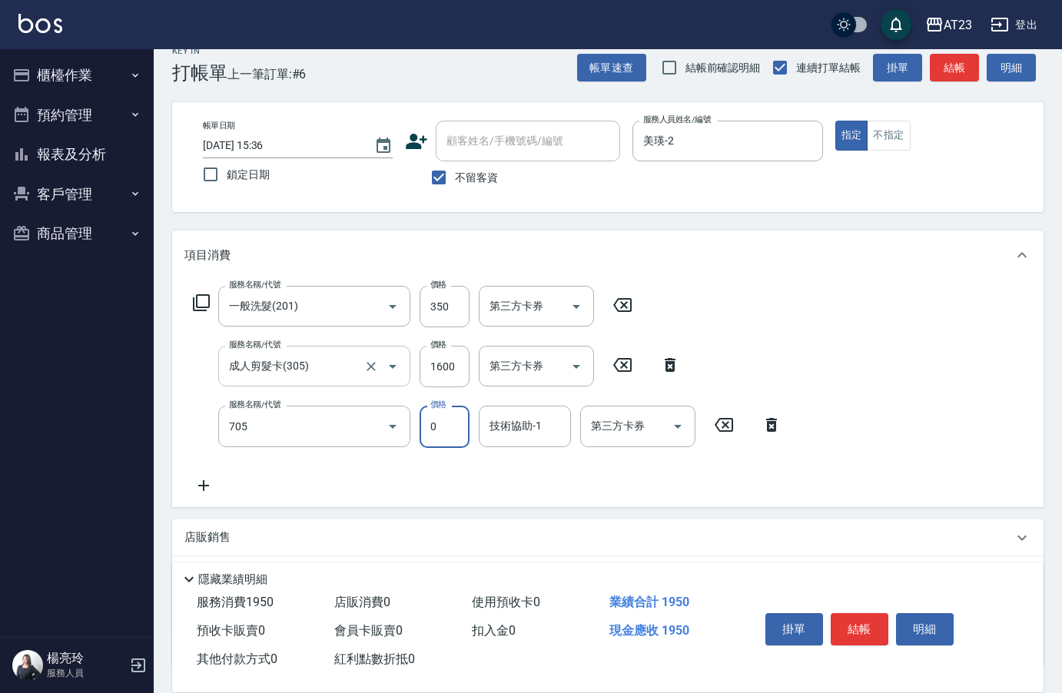
type input "互助50(705)"
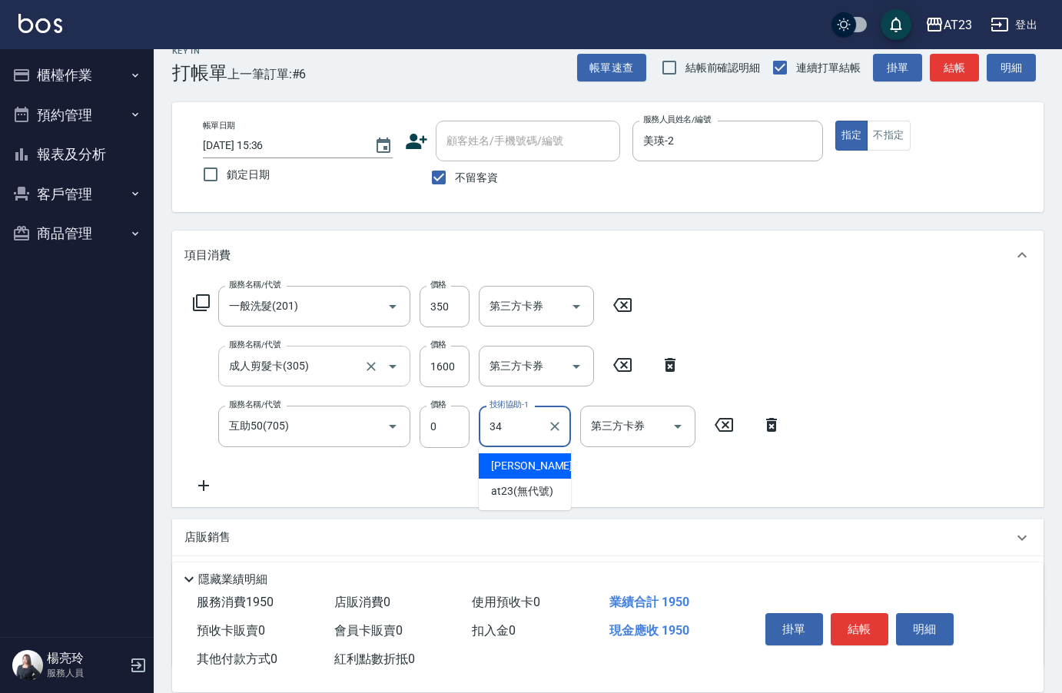
type input "Amy-34"
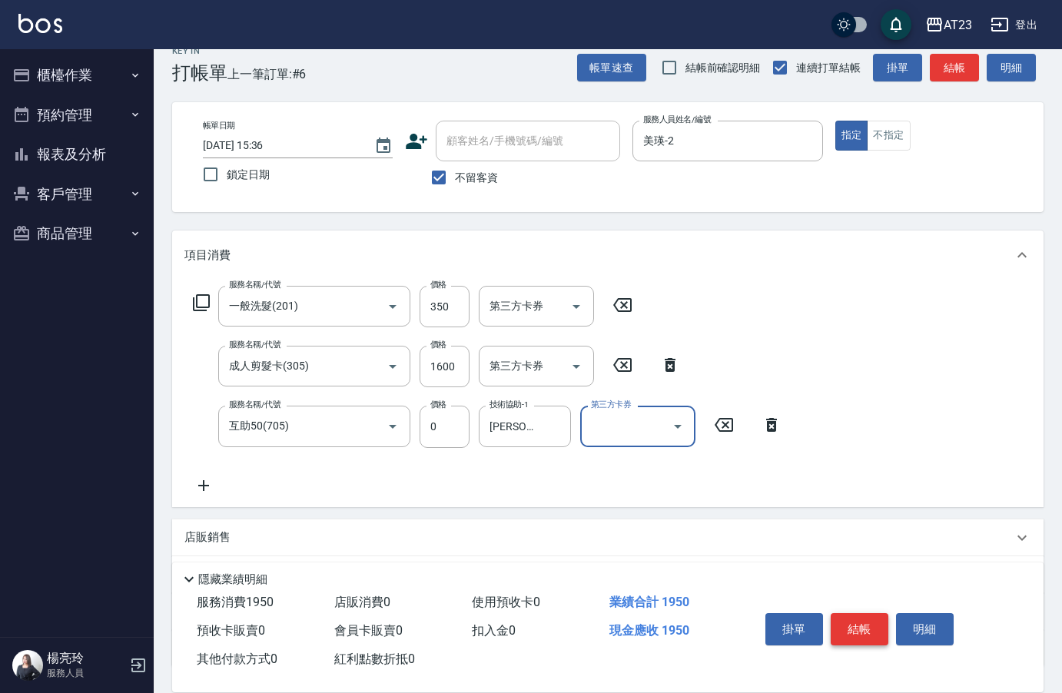
click at [861, 630] on button "結帳" at bounding box center [860, 629] width 58 height 32
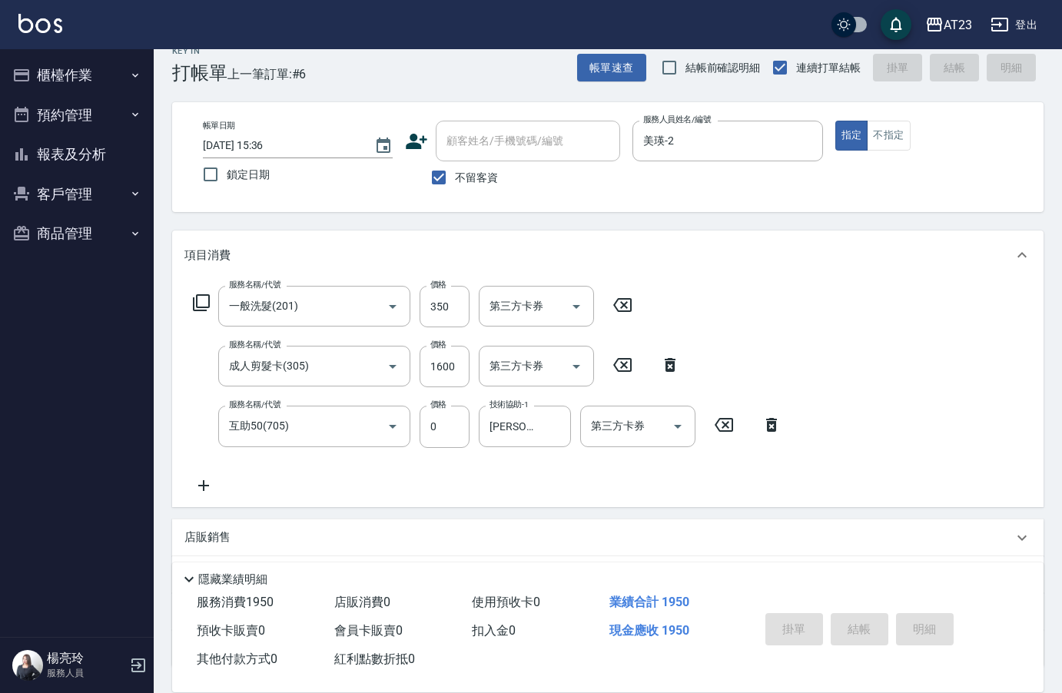
type input "2025/09/11 15:37"
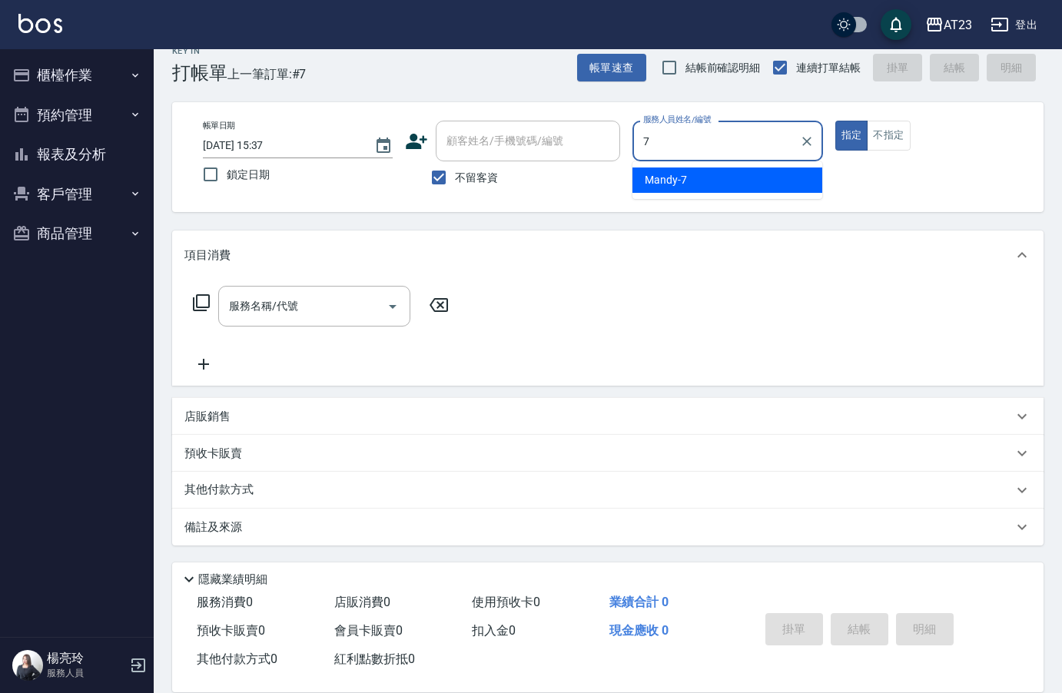
type input "Mandy-7"
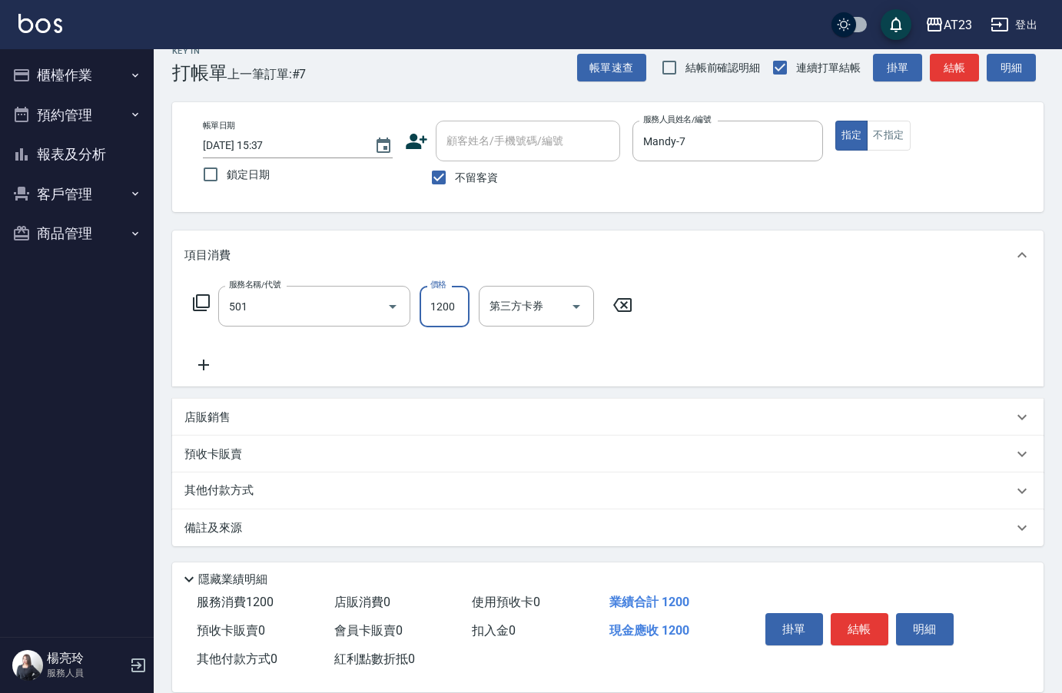
type input "染髮(501)"
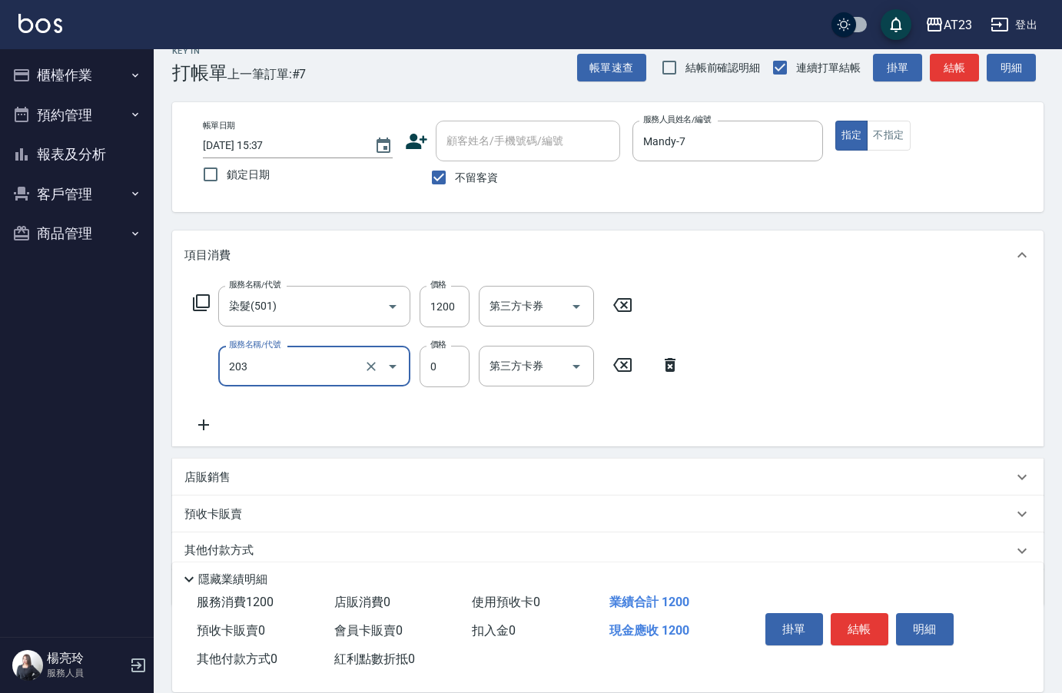
type input "使用洗髮卡(203)"
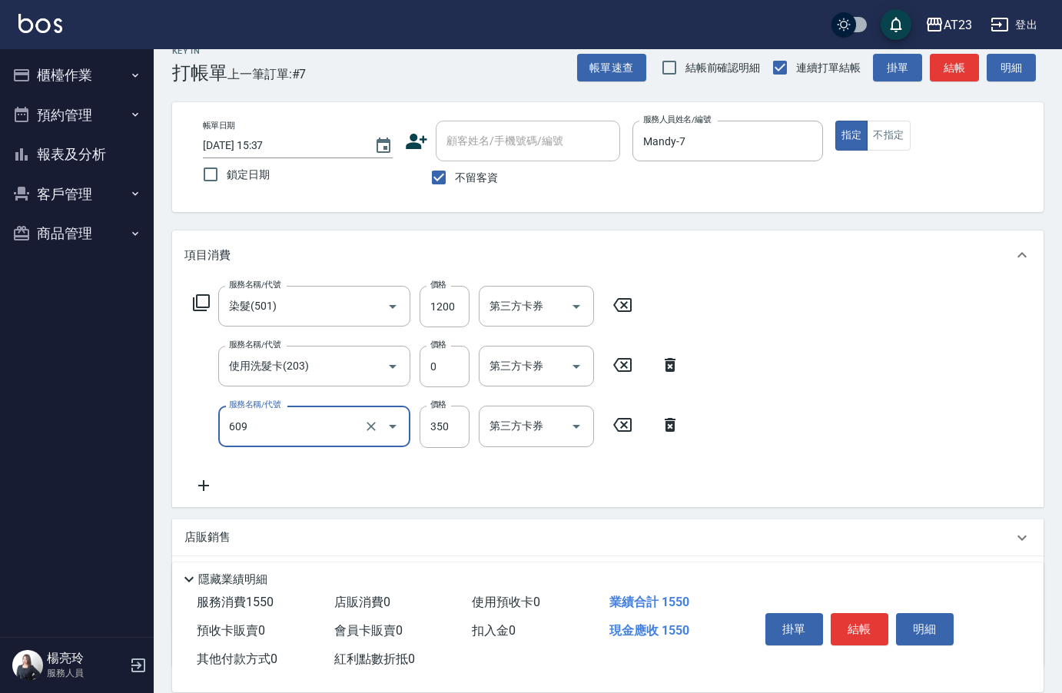
type input "頭皮隔離(609)"
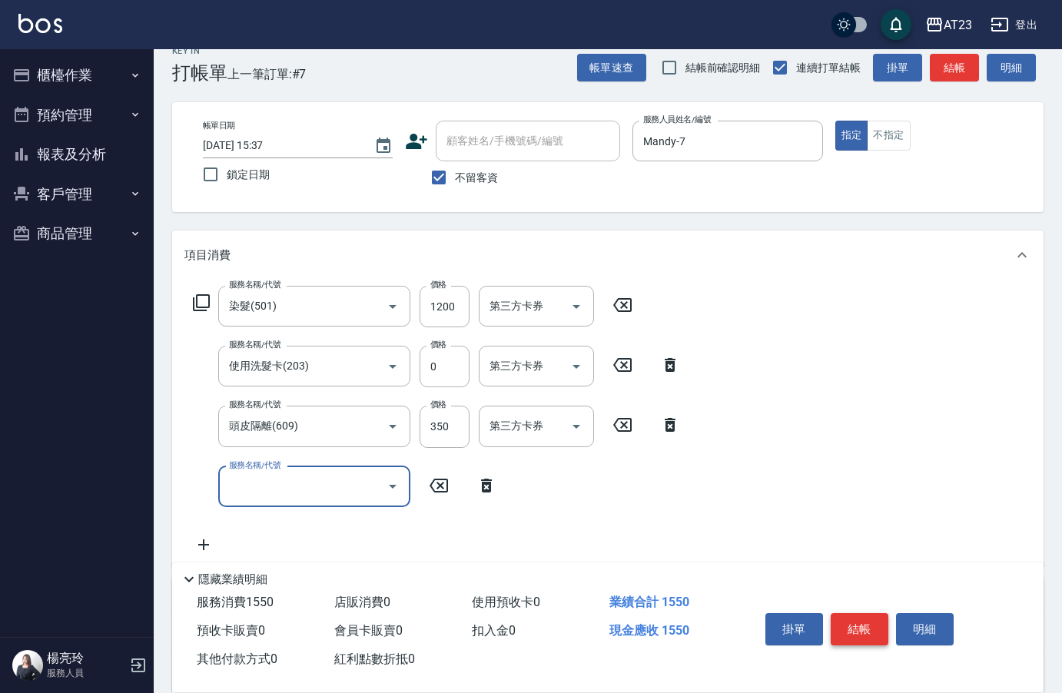
click at [864, 638] on button "結帳" at bounding box center [860, 629] width 58 height 32
